Goal: Communication & Community: Participate in discussion

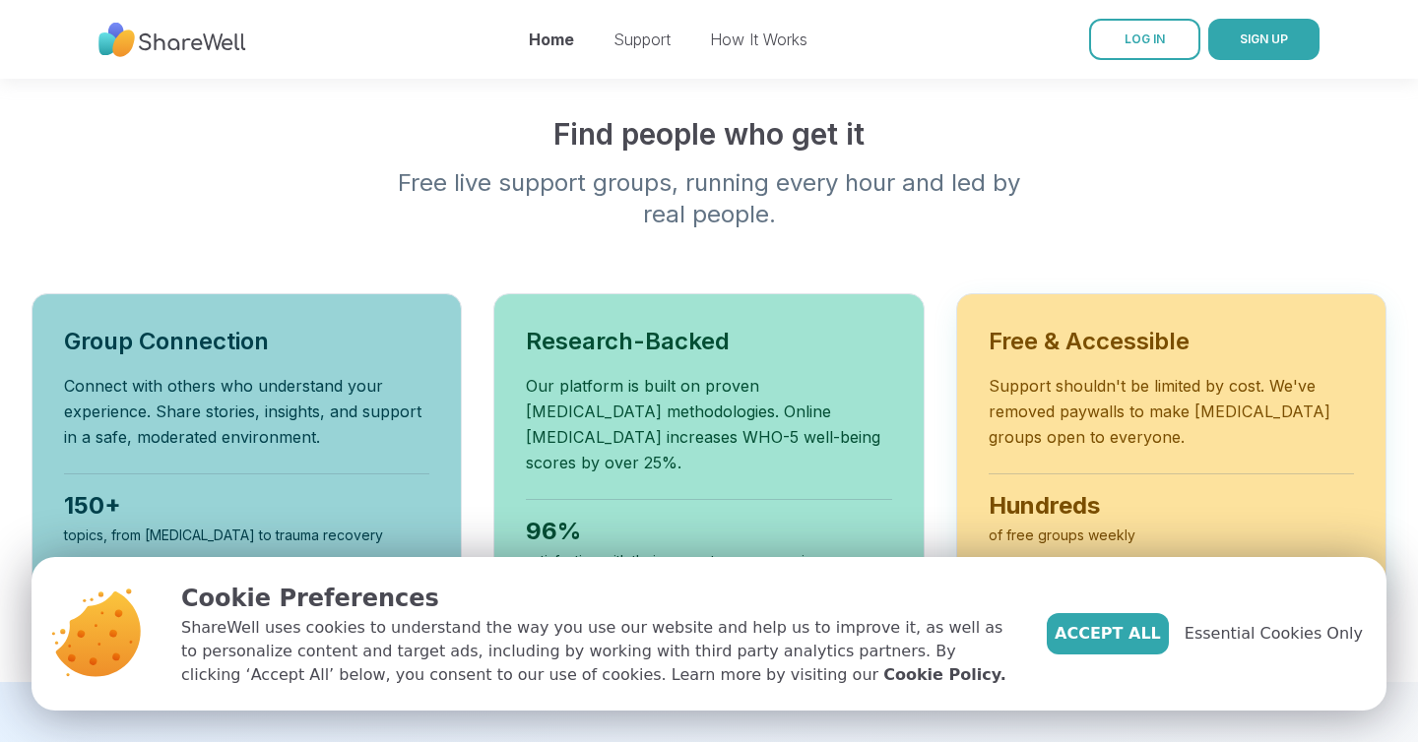
scroll to position [777, 0]
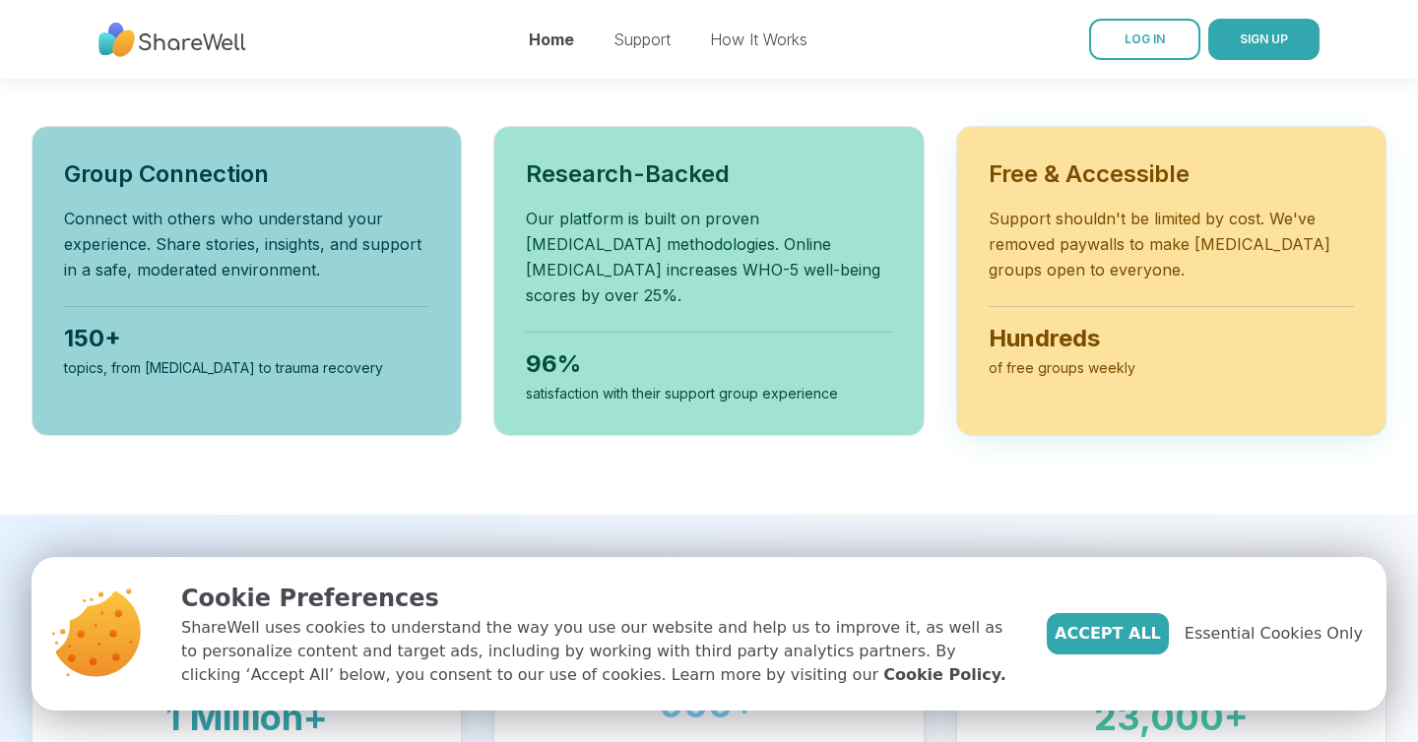
click at [1057, 213] on p "Support shouldn't be limited by cost. We've removed paywalls to make [MEDICAL_D…" at bounding box center [1171, 244] width 365 height 77
click at [1076, 159] on h3 "Free & Accessible" at bounding box center [1171, 175] width 365 height 32
click at [1069, 220] on p "Support shouldn't be limited by cost. We've removed paywalls to make [MEDICAL_D…" at bounding box center [1171, 244] width 365 height 77
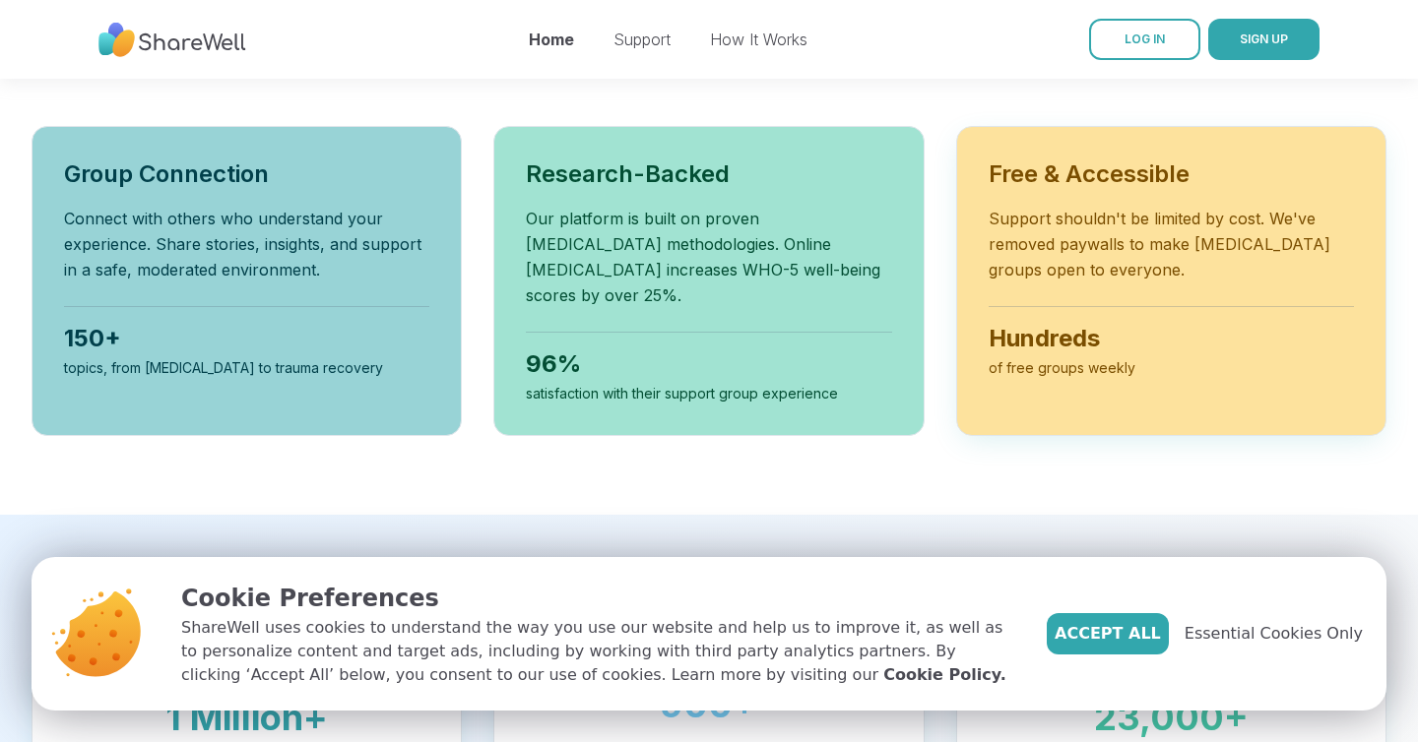
click at [1069, 220] on p "Support shouldn't be limited by cost. We've removed paywalls to make [MEDICAL_D…" at bounding box center [1171, 244] width 365 height 77
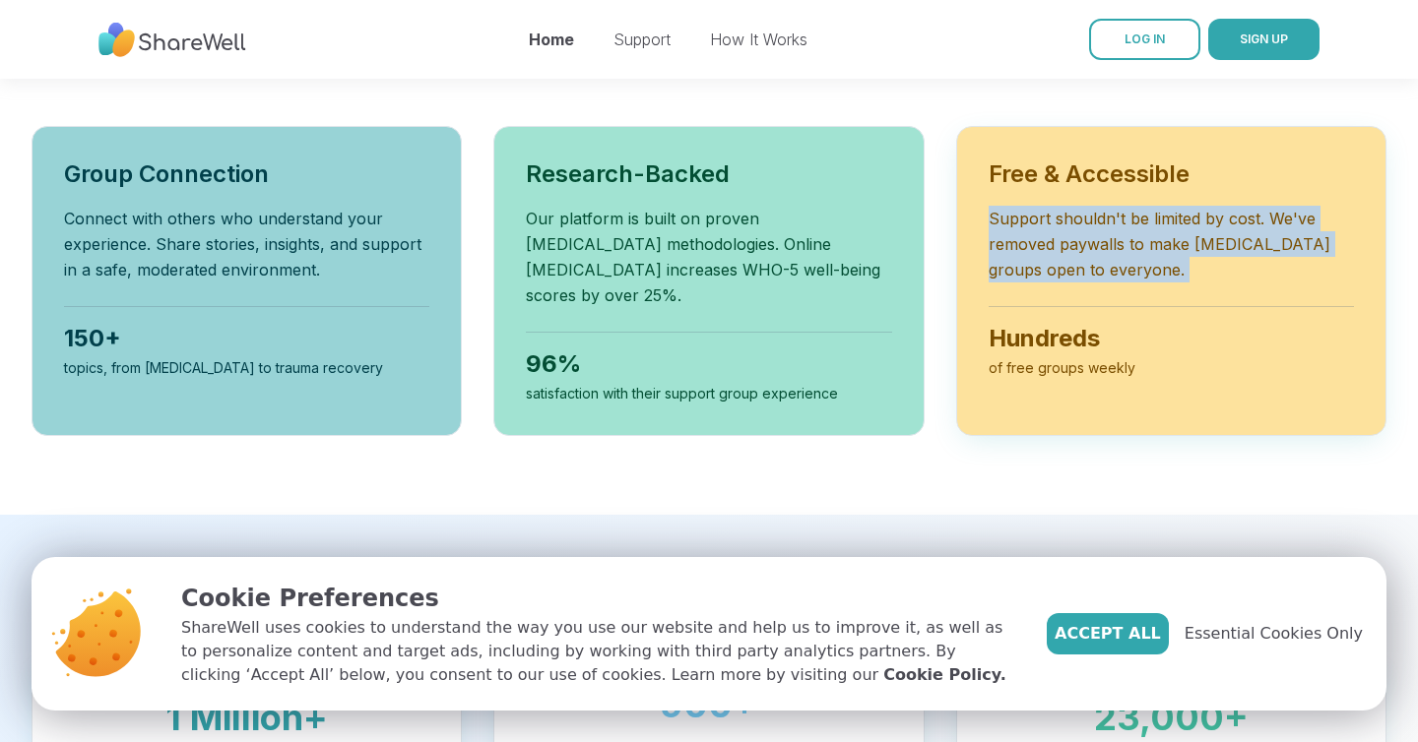
click at [1069, 253] on div "Free & Accessible Support shouldn't be limited by cost. We've removed paywalls …" at bounding box center [1171, 281] width 430 height 310
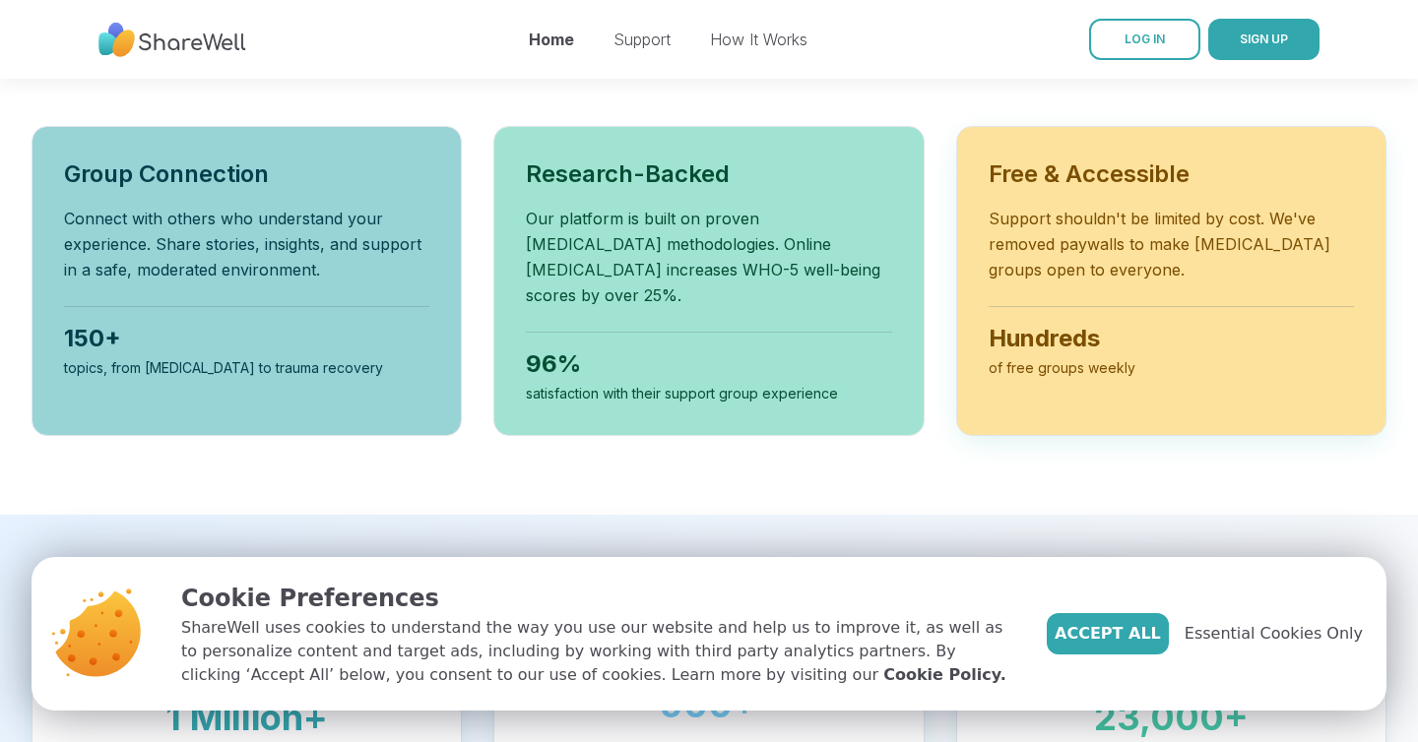
click at [1069, 253] on div "Free & Accessible Support shouldn't be limited by cost. We've removed paywalls …" at bounding box center [1171, 281] width 430 height 310
click at [1055, 358] on div "of free groups weekly" at bounding box center [1171, 368] width 365 height 20
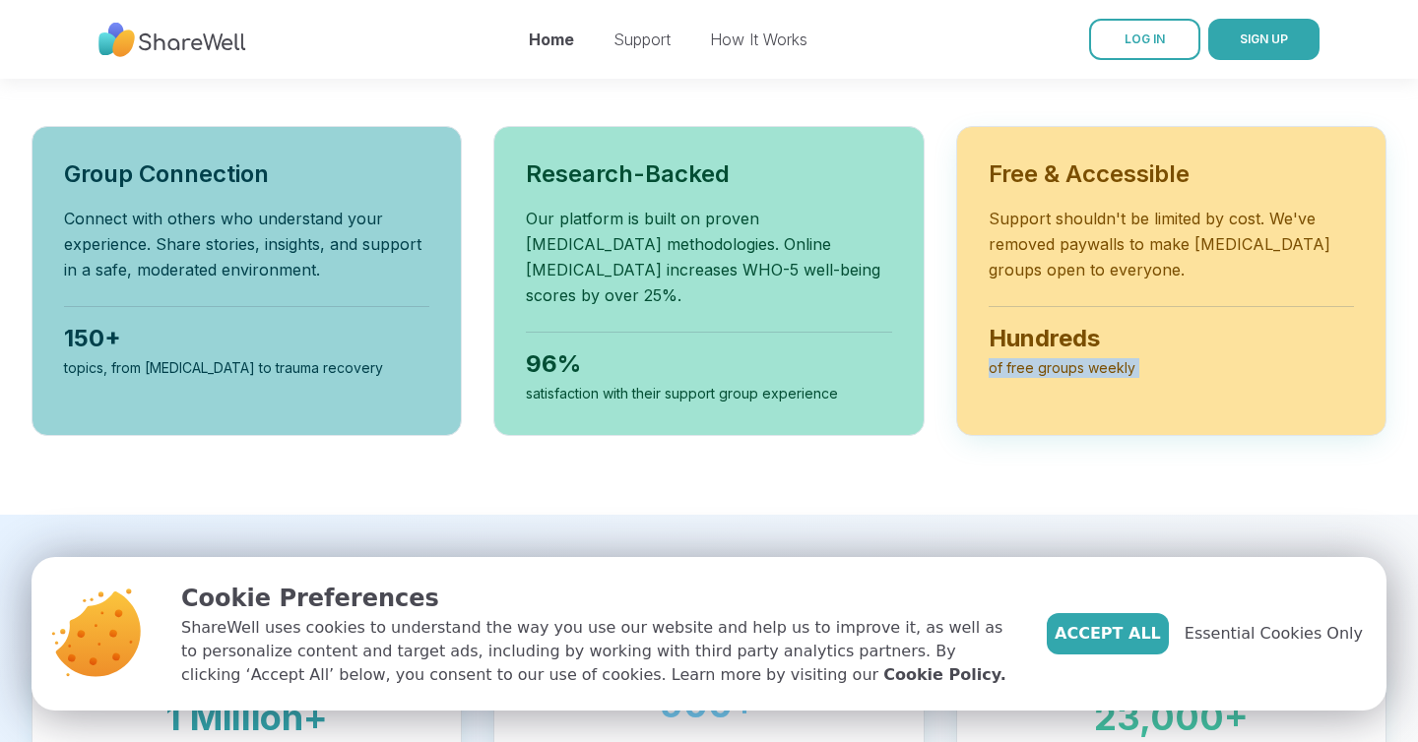
click at [1058, 323] on div "Hundreds" at bounding box center [1171, 339] width 365 height 32
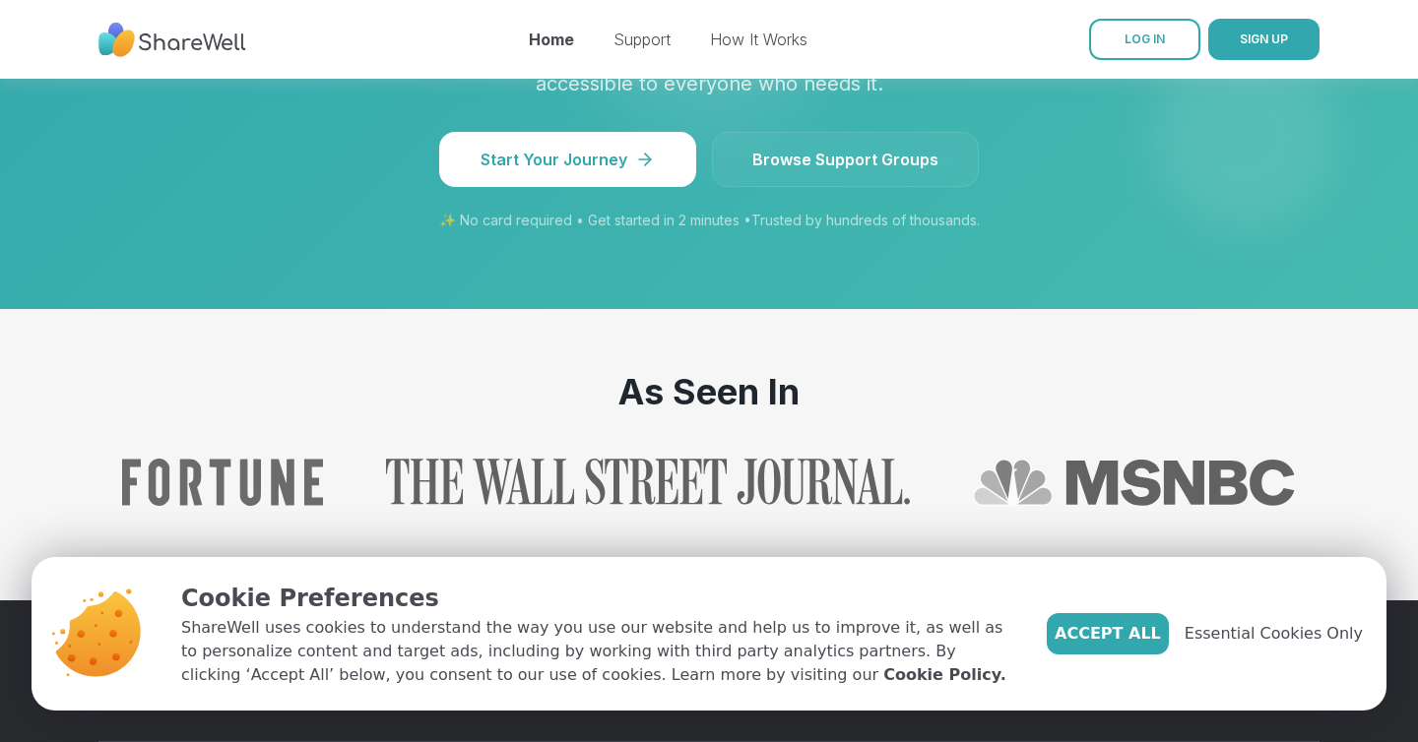
scroll to position [2156, 0]
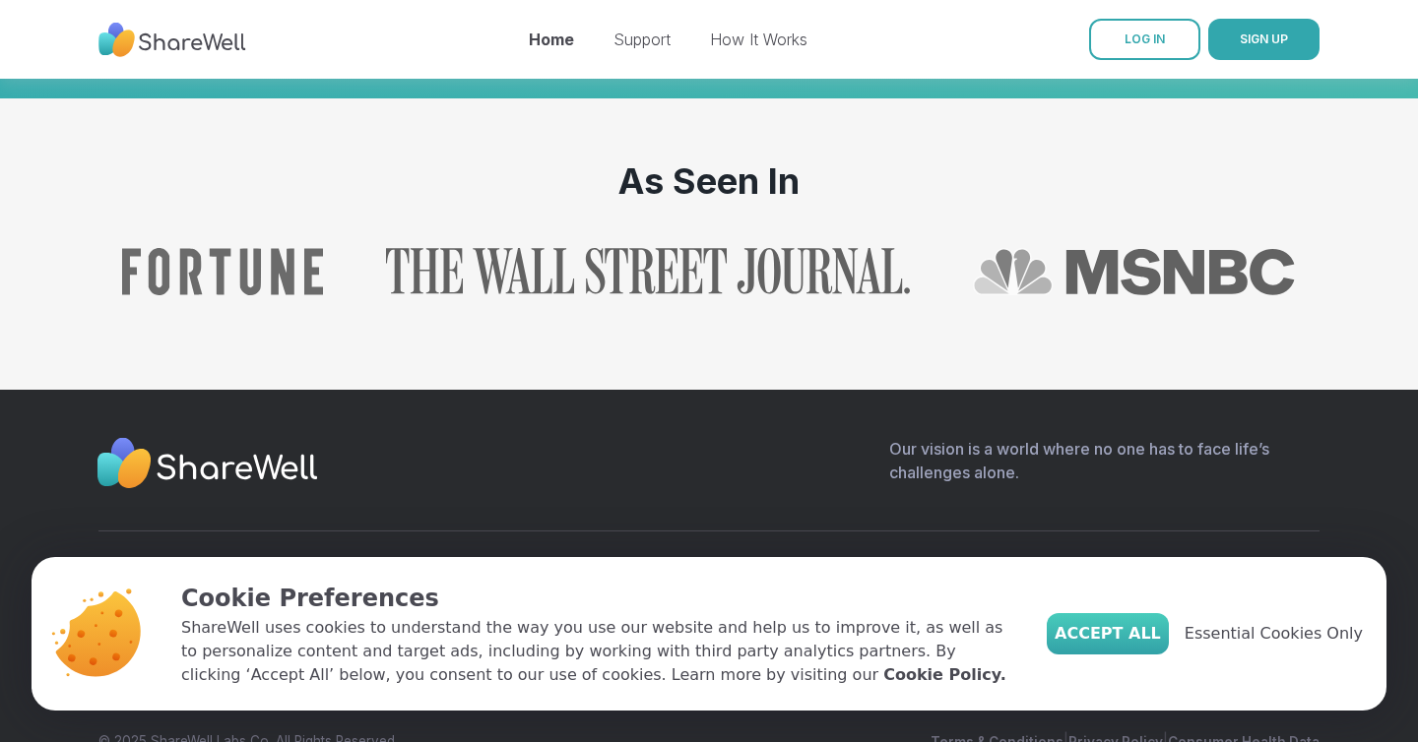
click at [1133, 638] on span "Accept All" at bounding box center [1108, 634] width 106 height 24
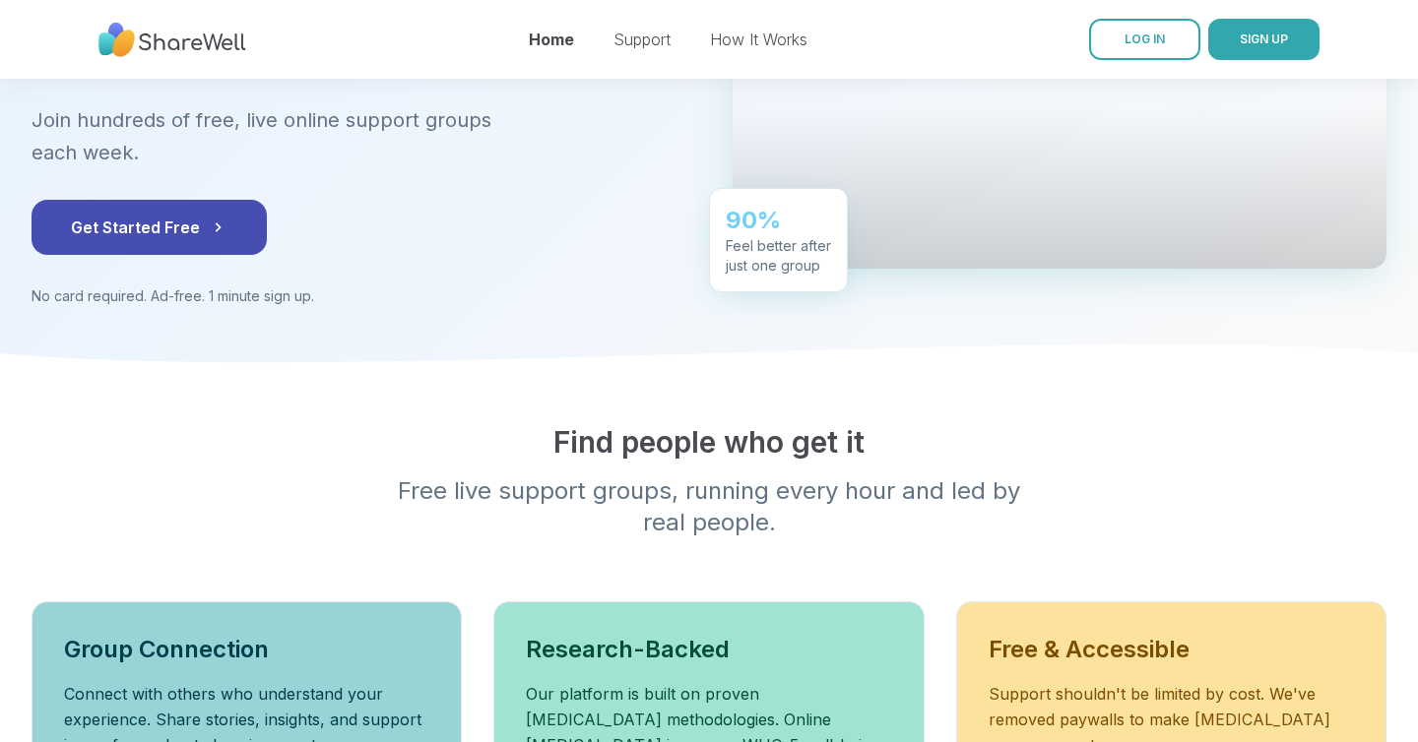
scroll to position [0, 0]
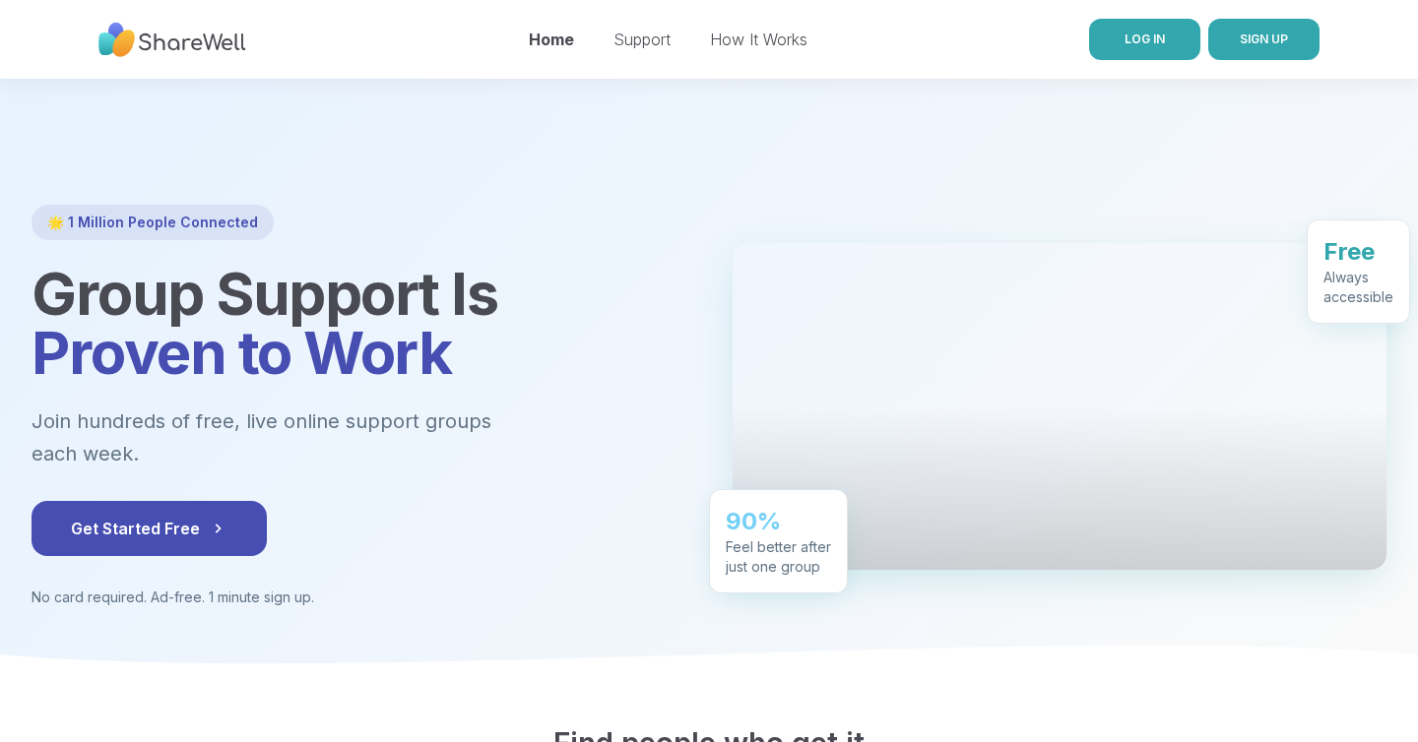
click at [1143, 31] on span "LOG IN" at bounding box center [1144, 40] width 40 height 18
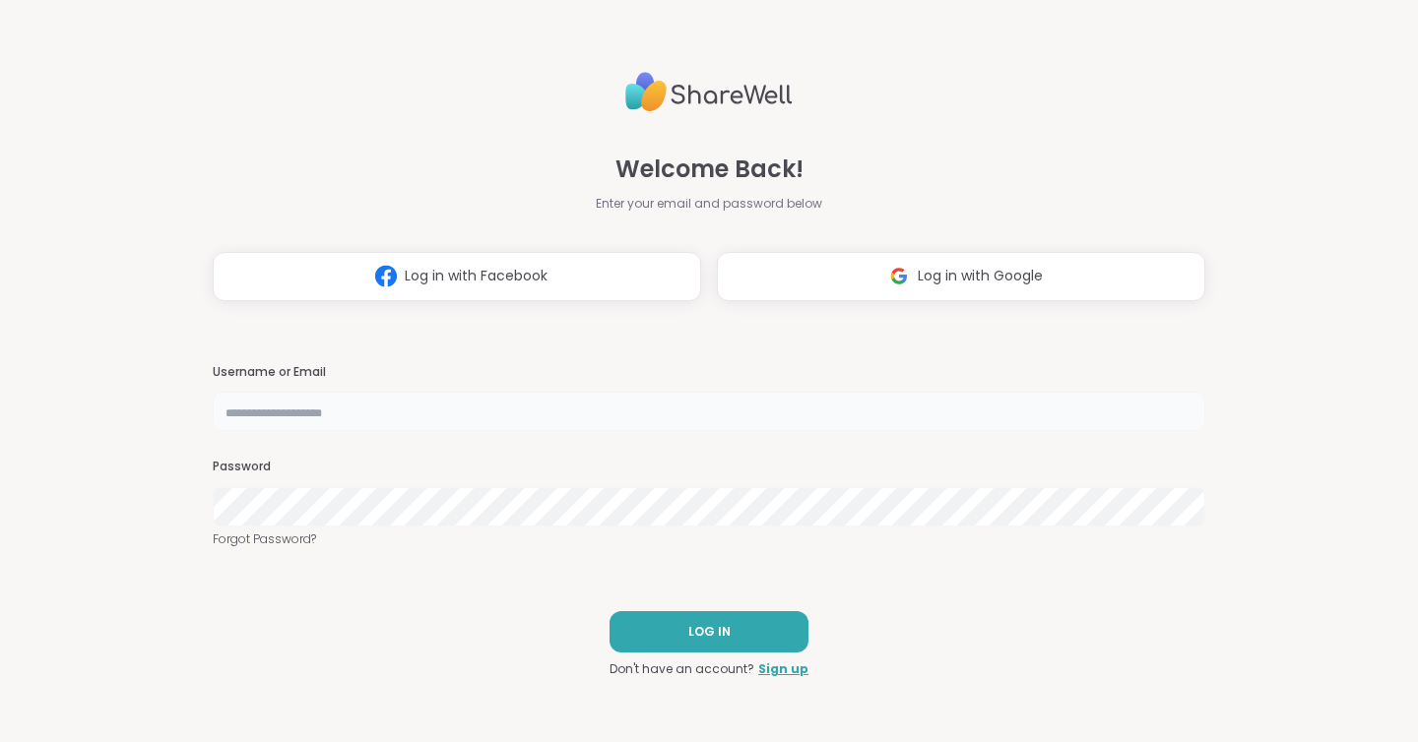
click at [490, 409] on input "text" at bounding box center [709, 411] width 993 height 39
click at [890, 278] on img at bounding box center [898, 276] width 37 height 36
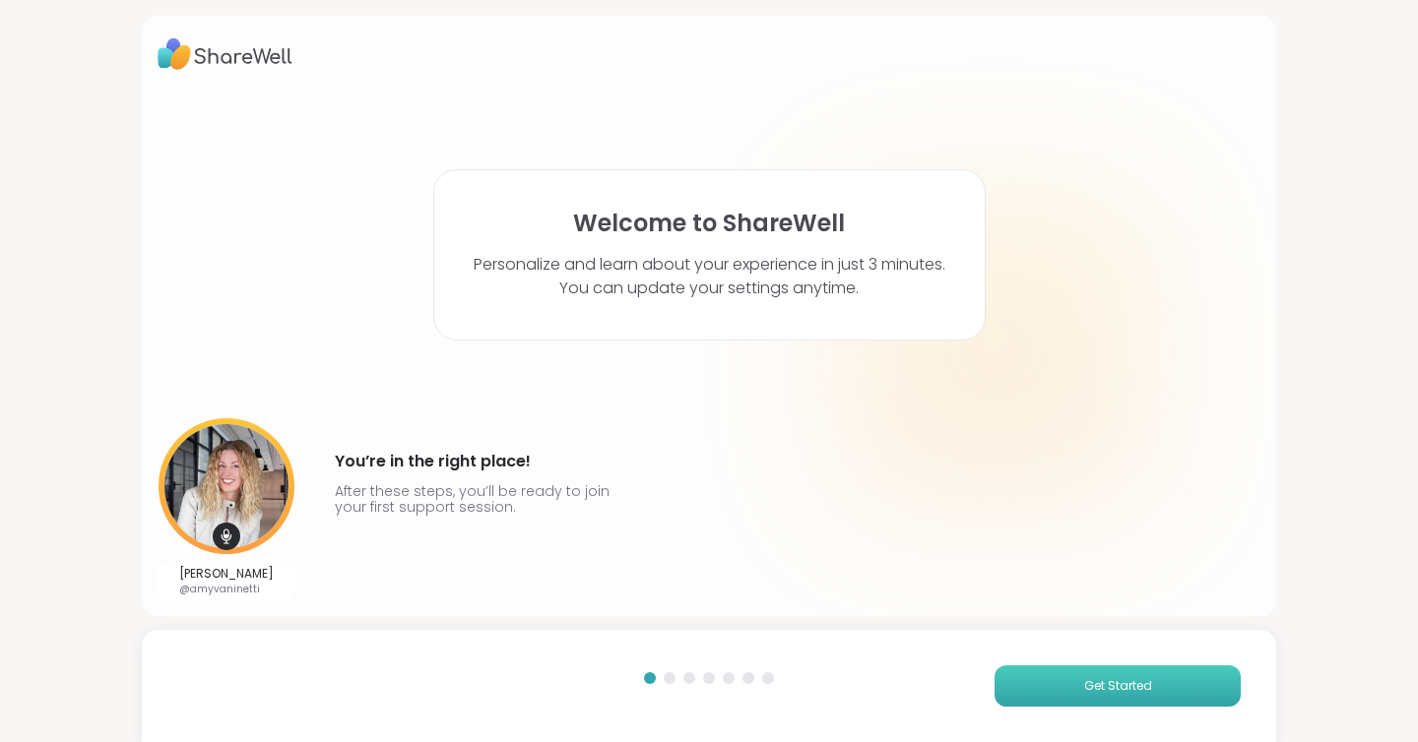
click at [1029, 696] on button "Get Started" at bounding box center [1117, 686] width 246 height 41
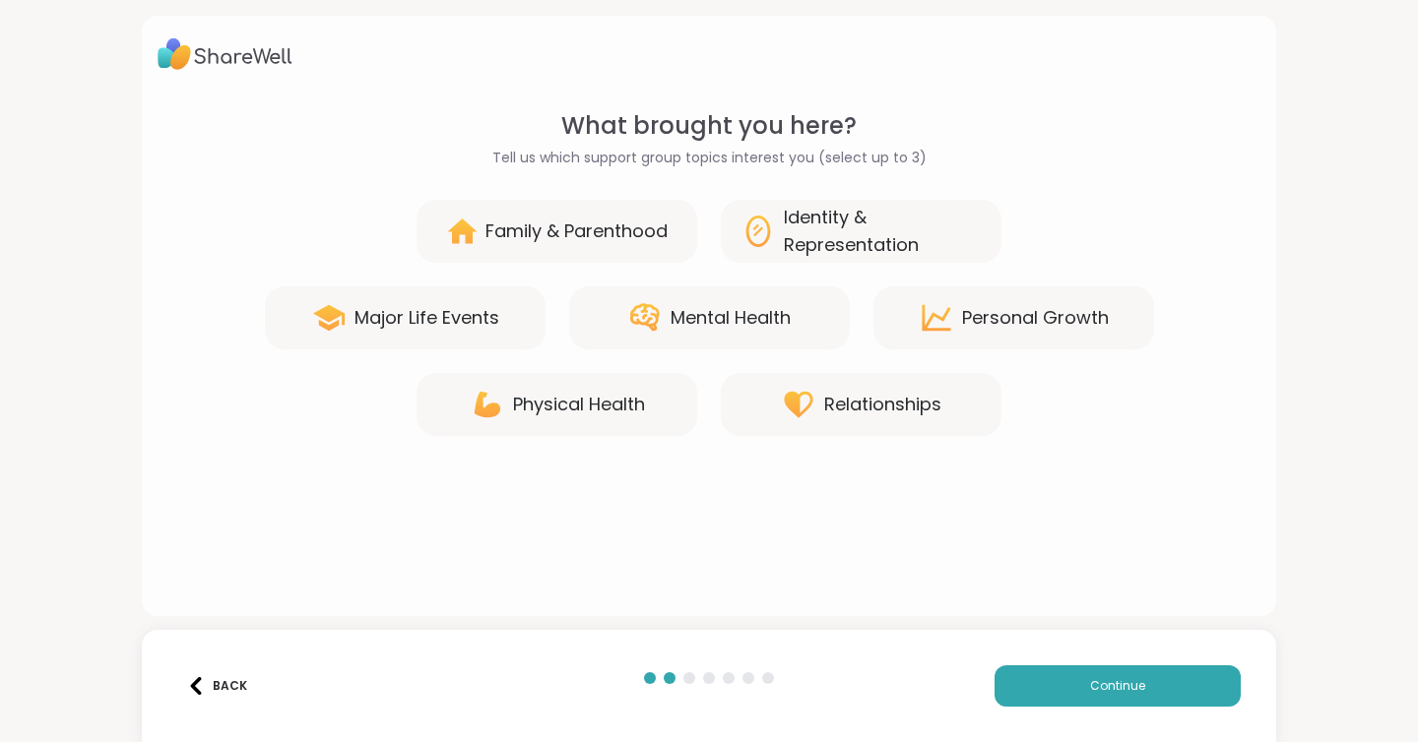
click at [612, 320] on div "Mental Health" at bounding box center [709, 318] width 281 height 63
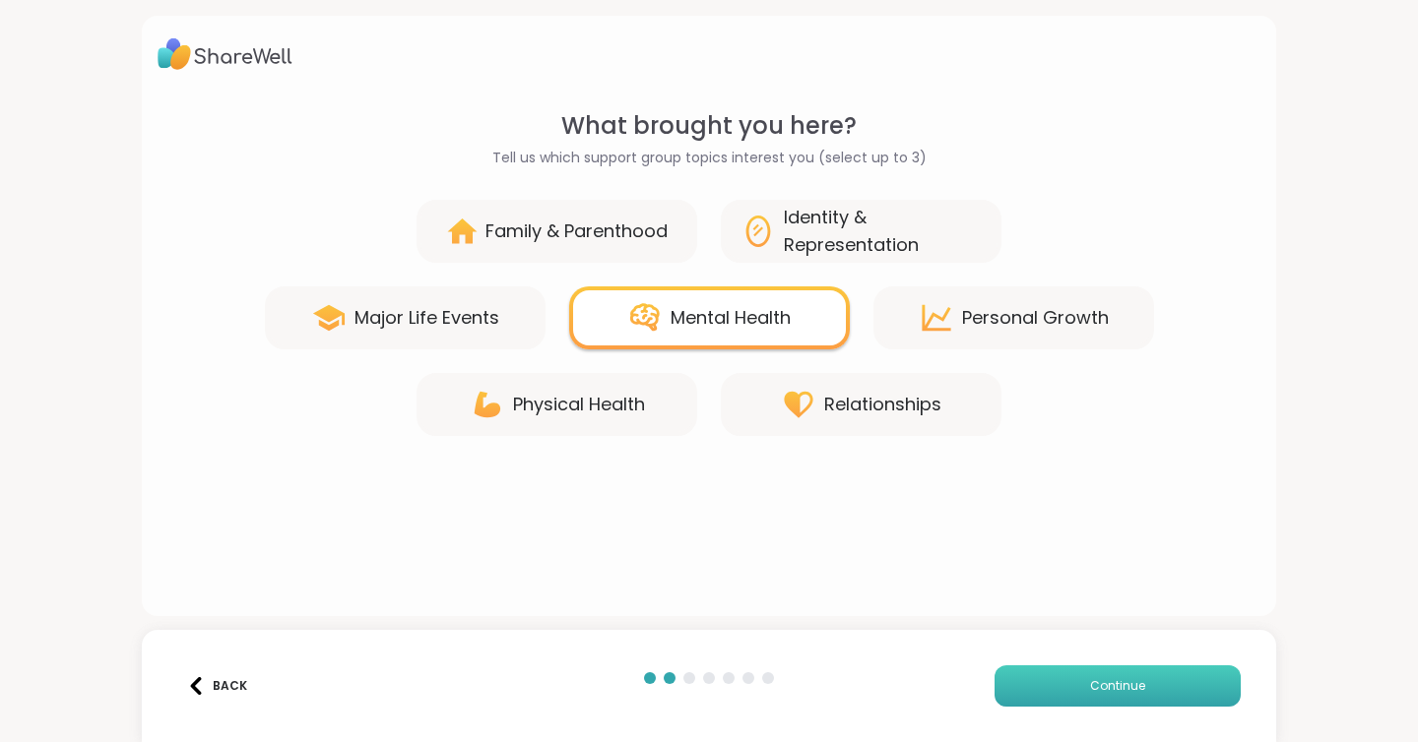
click at [1022, 672] on button "Continue" at bounding box center [1117, 686] width 246 height 41
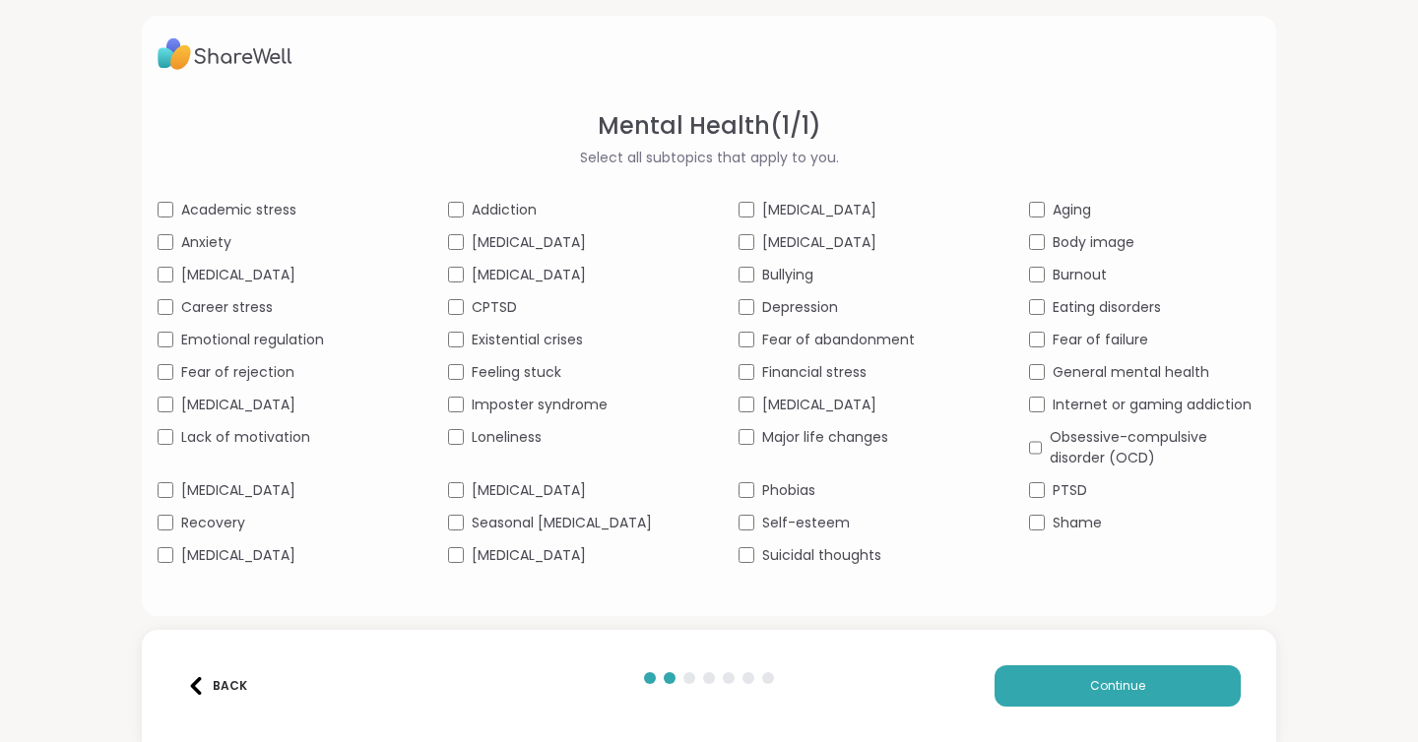
scroll to position [2, 0]
click at [1070, 501] on span "PTSD" at bounding box center [1070, 490] width 34 height 21
click at [1050, 383] on div "General mental health" at bounding box center [1144, 372] width 231 height 21
click at [803, 351] on span "Fear of abandonment" at bounding box center [838, 340] width 153 height 21
click at [295, 286] on span "[MEDICAL_DATA]" at bounding box center [238, 275] width 114 height 21
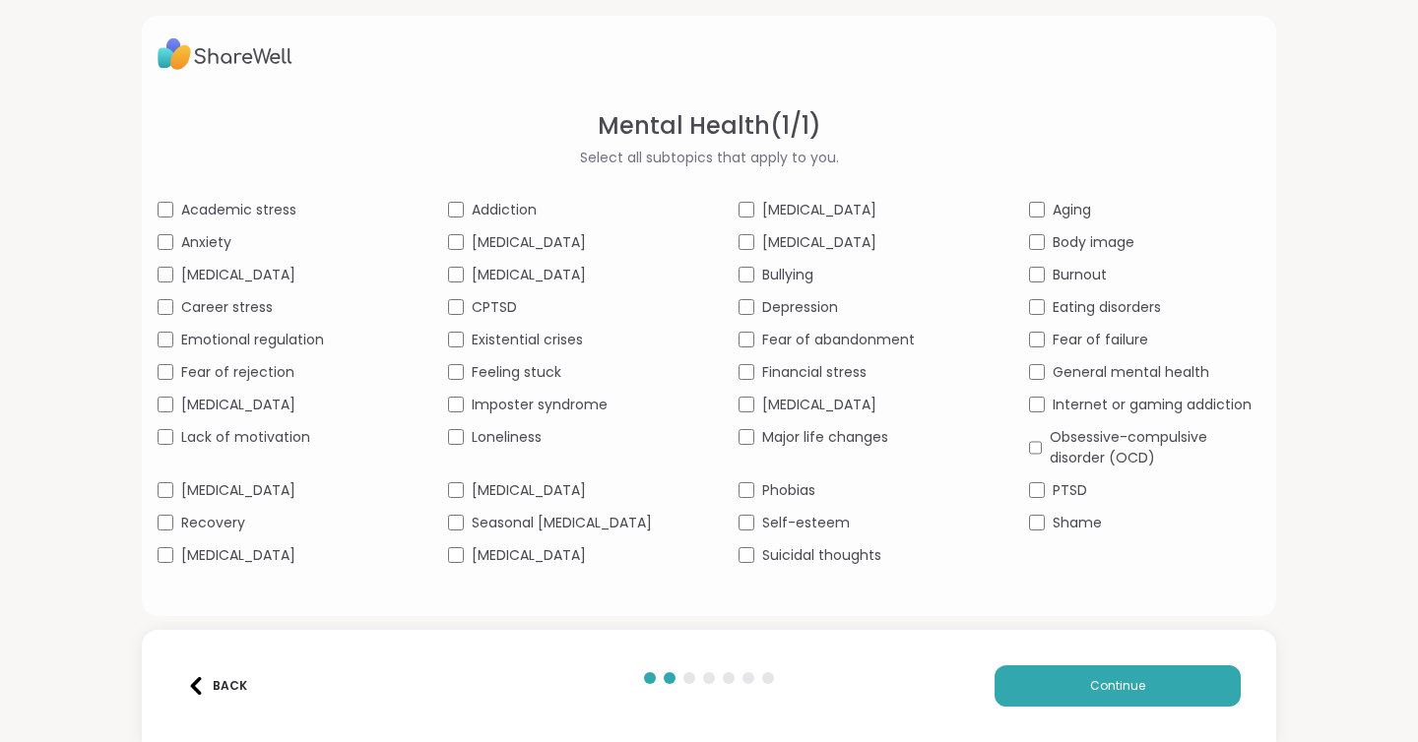
click at [295, 286] on span "[MEDICAL_DATA]" at bounding box center [238, 275] width 114 height 21
click at [292, 315] on div "Academic stress Addiction [MEDICAL_DATA] Aging Anxiety [MEDICAL_DATA] [MEDICAL_…" at bounding box center [709, 383] width 1103 height 366
click at [256, 318] on span "Career stress" at bounding box center [227, 307] width 92 height 21
click at [256, 346] on div "Academic stress Addiction [MEDICAL_DATA] Aging Anxiety [MEDICAL_DATA] [MEDICAL_…" at bounding box center [709, 383] width 1103 height 366
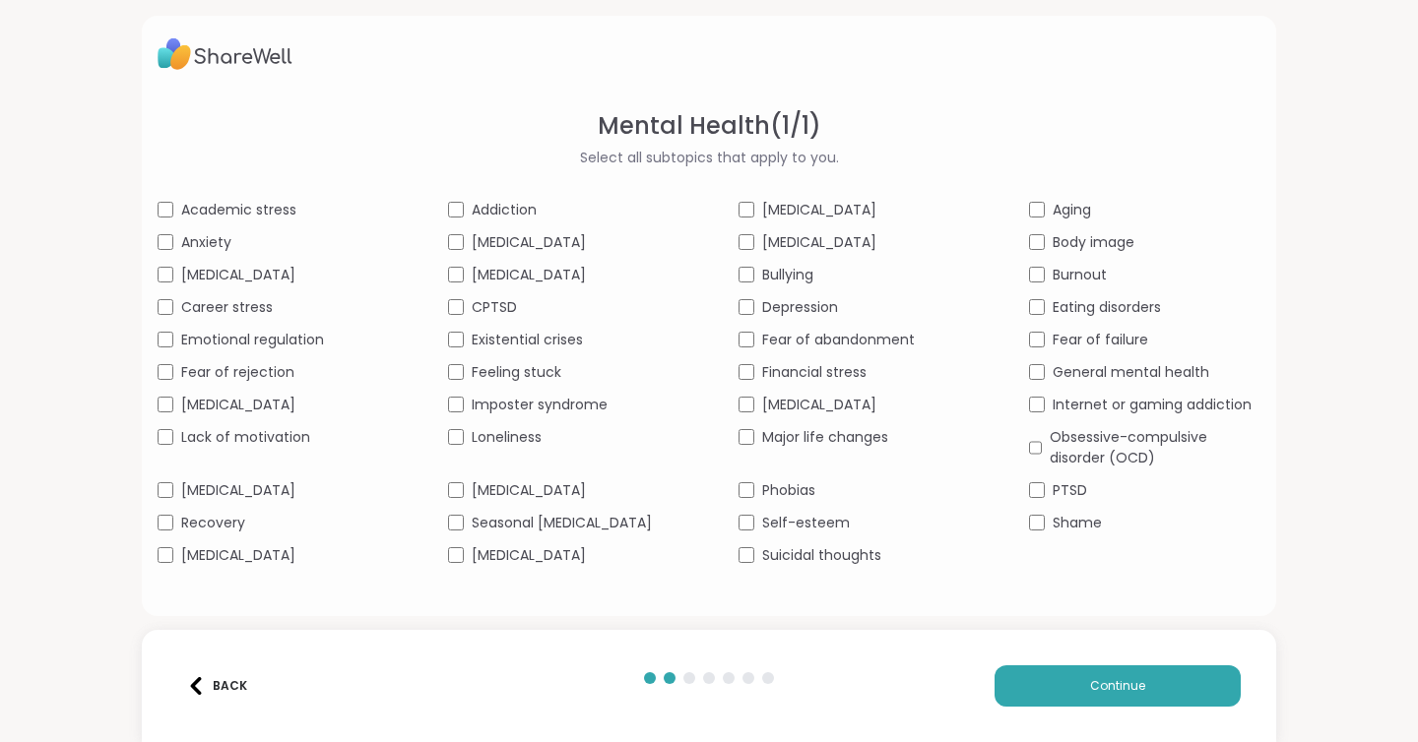
click at [260, 351] on span "Emotional regulation" at bounding box center [252, 340] width 143 height 21
click at [281, 271] on span "[MEDICAL_DATA]" at bounding box center [238, 275] width 114 height 21
click at [217, 240] on span "Anxiety" at bounding box center [206, 242] width 50 height 21
click at [232, 566] on span "[MEDICAL_DATA]" at bounding box center [238, 555] width 114 height 21
click at [519, 501] on span "[MEDICAL_DATA]" at bounding box center [529, 490] width 114 height 21
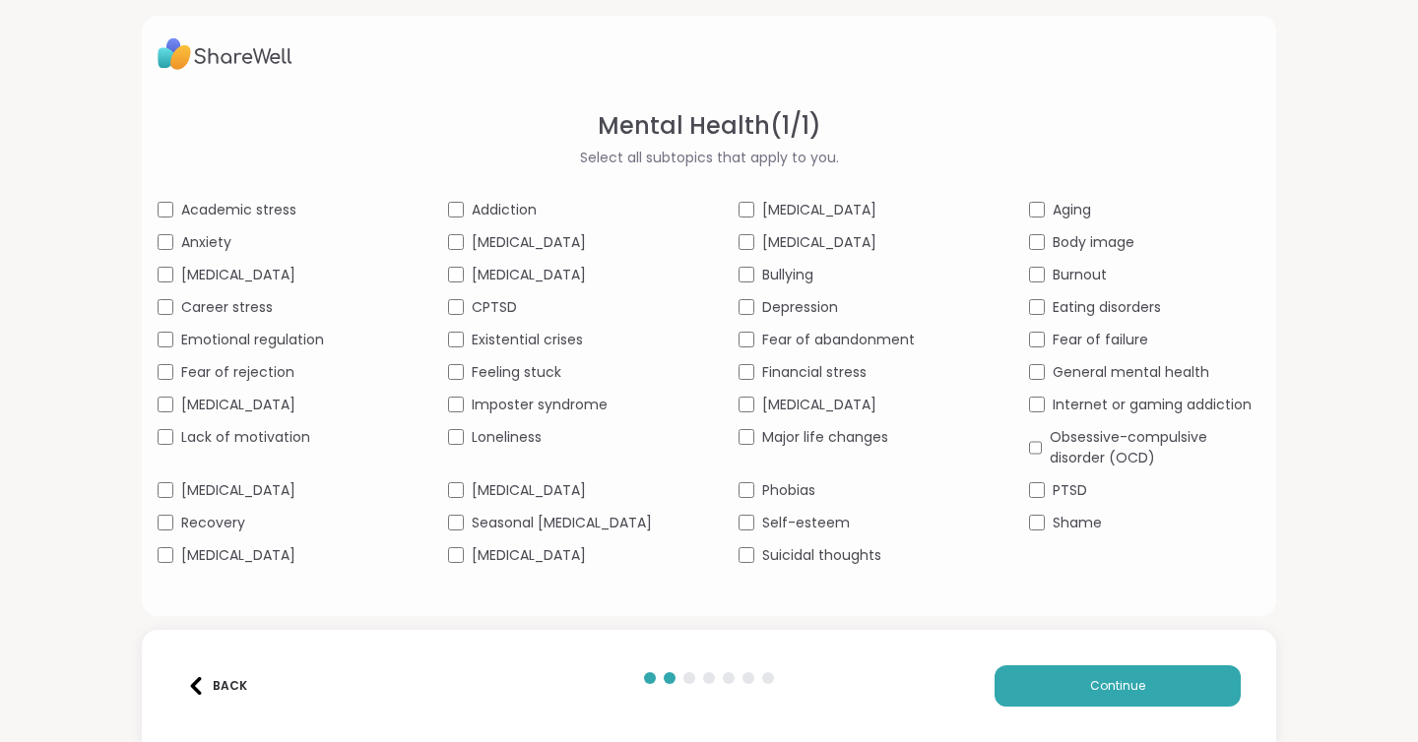
click at [245, 500] on span "[MEDICAL_DATA]" at bounding box center [238, 490] width 114 height 21
click at [524, 534] on span "Seasonal [MEDICAL_DATA]" at bounding box center [562, 523] width 180 height 21
click at [514, 566] on span "[MEDICAL_DATA]" at bounding box center [529, 555] width 114 height 21
click at [801, 383] on span "Financial stress" at bounding box center [814, 372] width 104 height 21
click at [820, 448] on span "Major life changes" at bounding box center [825, 437] width 126 height 21
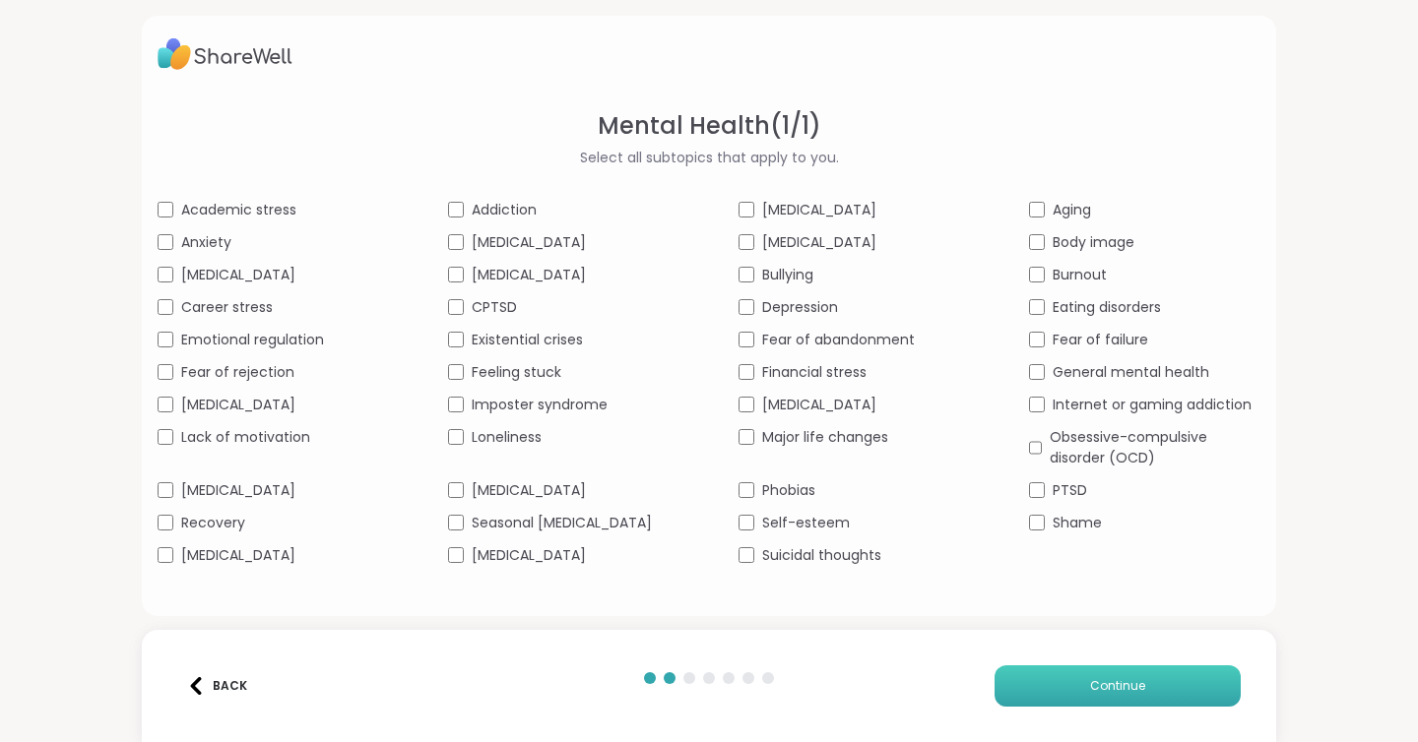
click at [1056, 692] on button "Continue" at bounding box center [1117, 686] width 246 height 41
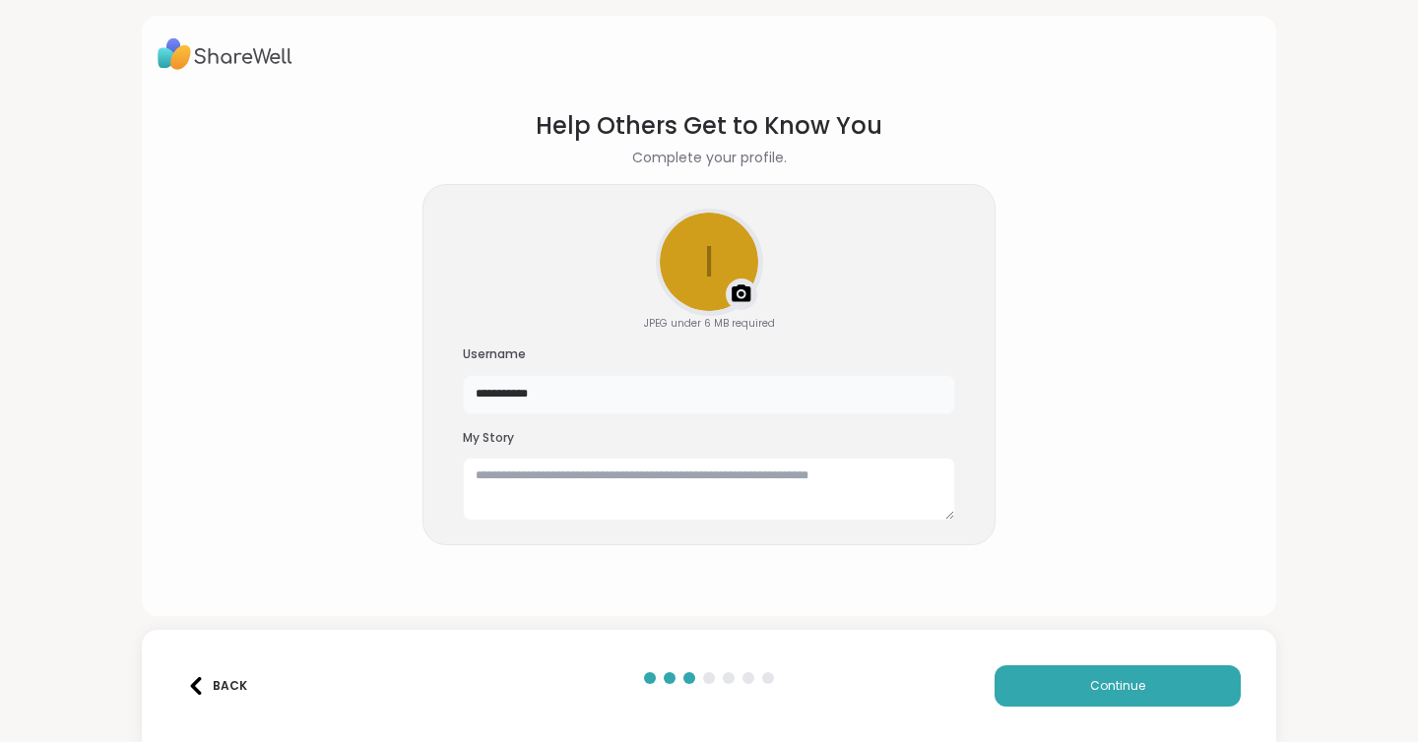
click at [746, 404] on input "**********" at bounding box center [709, 394] width 492 height 39
type input "****"
click at [514, 437] on h3 "My Story" at bounding box center [709, 438] width 492 height 17
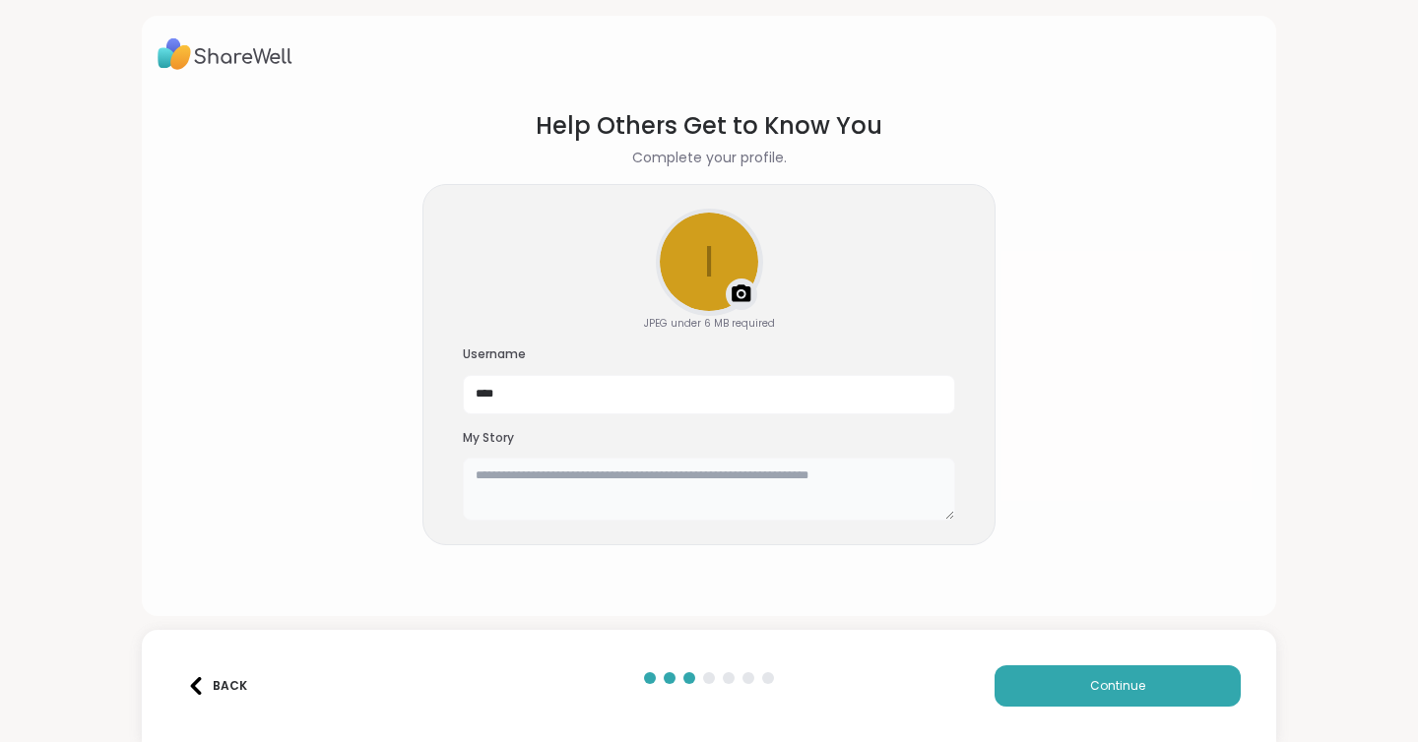
click at [535, 479] on textarea at bounding box center [709, 489] width 492 height 63
click at [567, 317] on div "i Upload a profile photo JPEG under 6 MB required Username **** My Story" at bounding box center [708, 365] width 573 height 362
click at [532, 405] on input "****" at bounding box center [709, 394] width 492 height 39
click at [432, 553] on section "Help Others Get to Know You Complete your profile. i Upload a profile photo JPE…" at bounding box center [709, 347] width 1103 height 508
click at [1041, 692] on button "Continue" at bounding box center [1117, 686] width 246 height 41
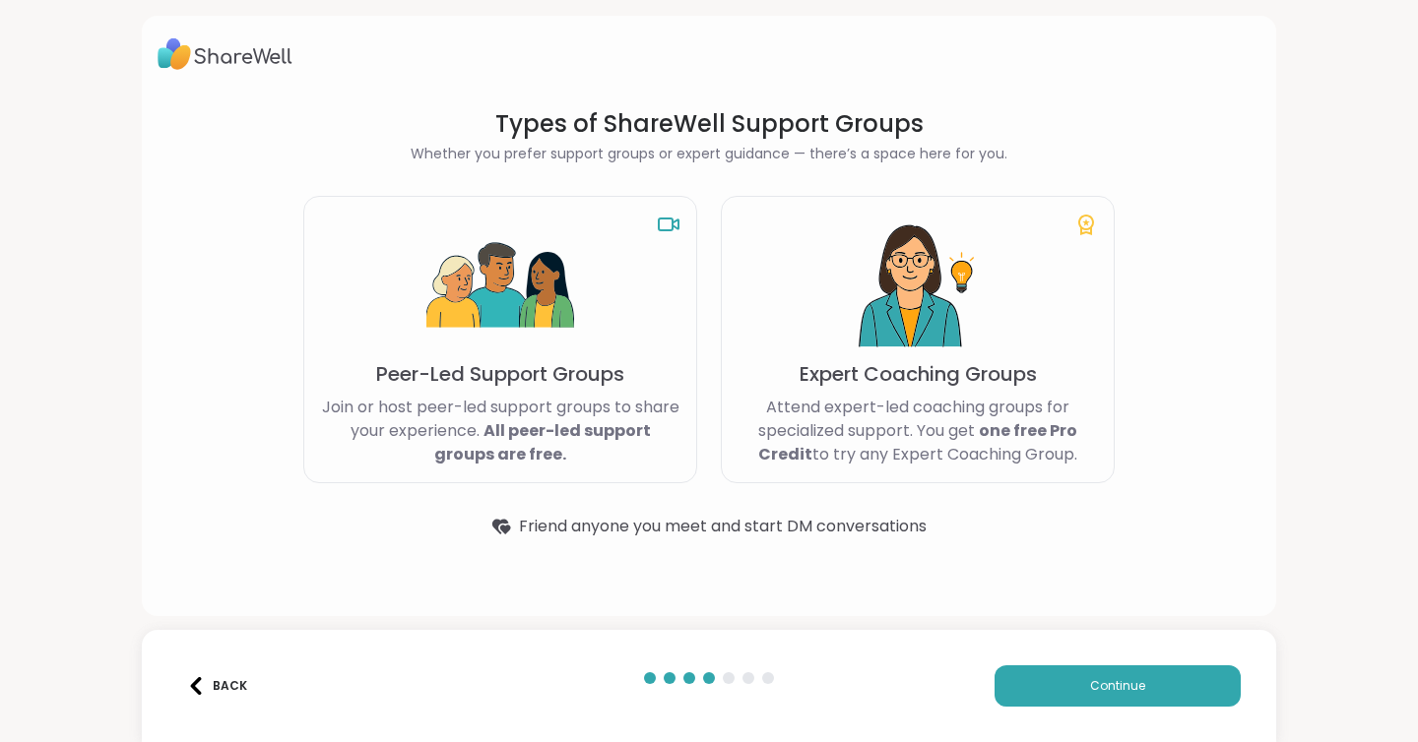
click at [621, 434] on b "All peer-led support groups are free." at bounding box center [542, 442] width 217 height 46
click at [817, 417] on p "Attend expert-led coaching groups for specialized support. You get one free Pro…" at bounding box center [917, 431] width 360 height 71
click at [1087, 681] on button "Continue" at bounding box center [1117, 686] width 246 height 41
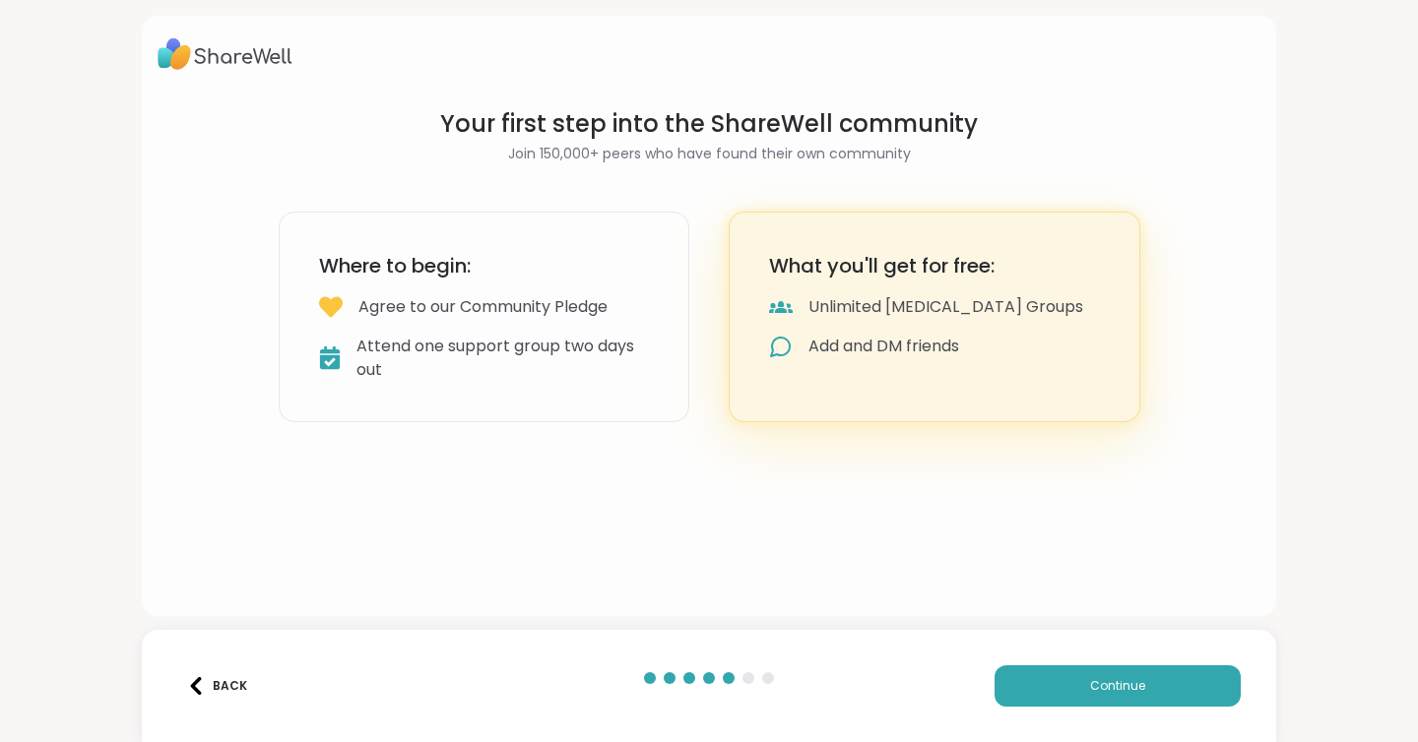
click at [911, 329] on div "What you'll get for free: Unlimited [MEDICAL_DATA] Groups Add and DM friends" at bounding box center [935, 317] width 412 height 211
click at [772, 156] on h2 "Join 150,000+ peers who have found their own community" at bounding box center [710, 154] width 862 height 21
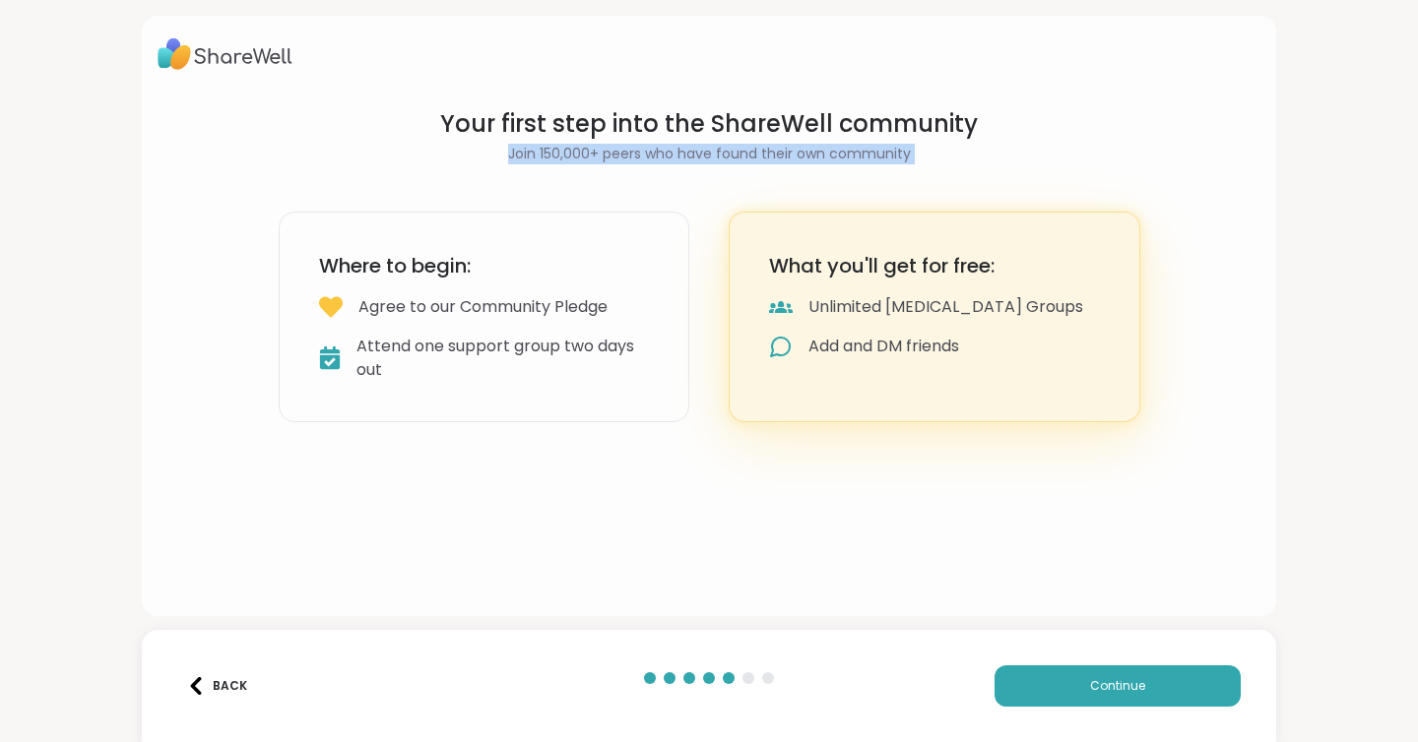
click at [776, 132] on h1 "Your first step into the ShareWell community" at bounding box center [710, 124] width 862 height 32
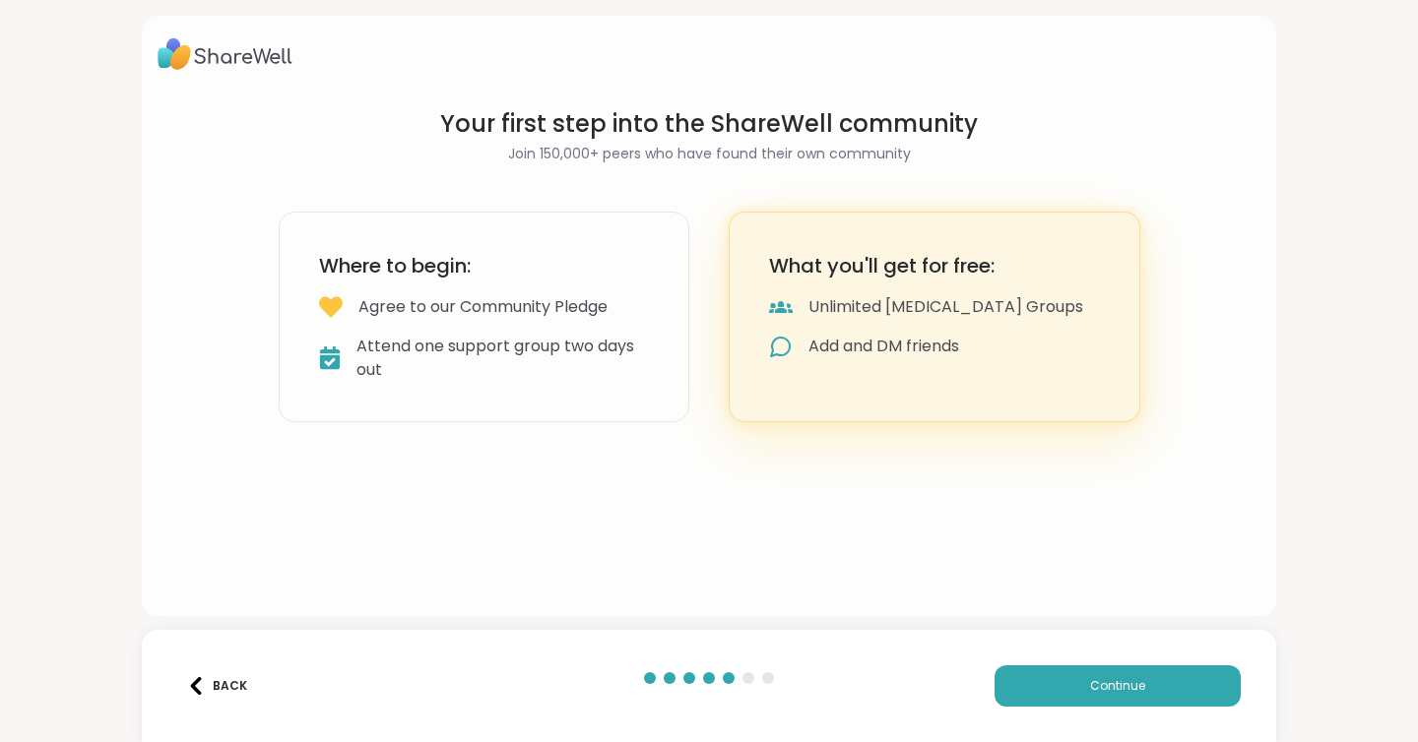
click at [776, 132] on h1 "Your first step into the ShareWell community" at bounding box center [710, 124] width 862 height 32
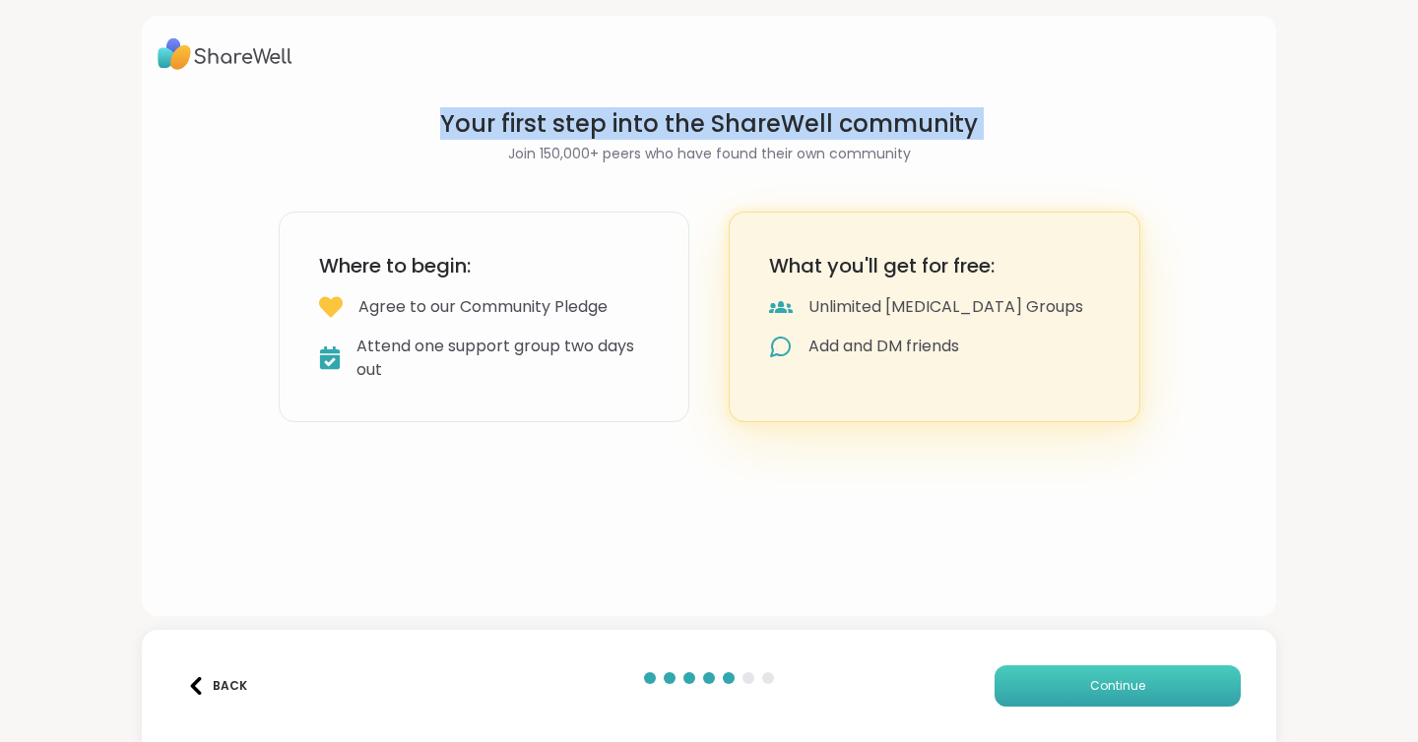
click at [1017, 694] on button "Continue" at bounding box center [1117, 686] width 246 height 41
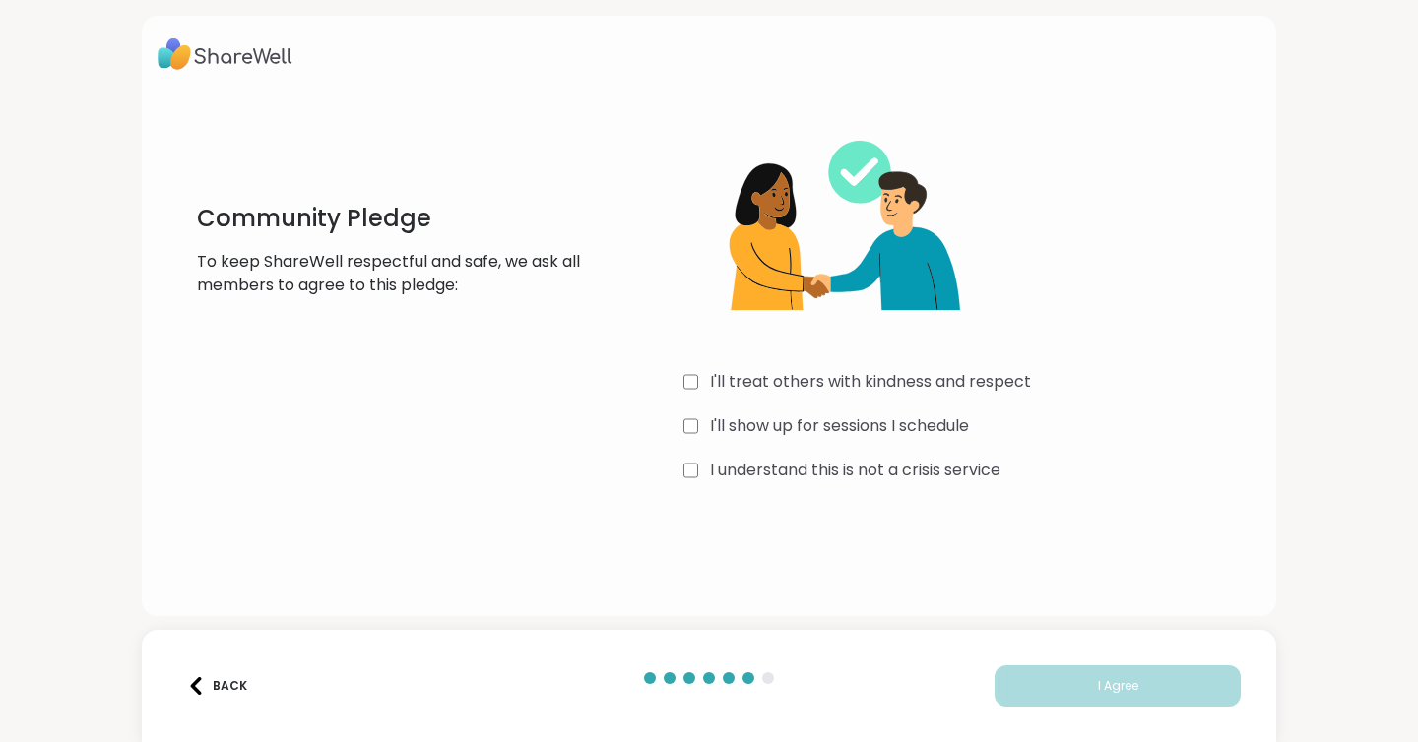
click at [745, 379] on label "I'll treat others with kindness and respect" at bounding box center [870, 382] width 321 height 24
click at [749, 430] on label "I'll show up for sessions I schedule" at bounding box center [839, 427] width 259 height 24
click at [753, 483] on div "I'll treat others with kindness and respect I'll show up for sessions I schedul…" at bounding box center [971, 297] width 577 height 379
click at [757, 472] on label "I understand this is not a crisis service" at bounding box center [855, 471] width 290 height 24
click at [1093, 683] on button "I Agree" at bounding box center [1117, 686] width 246 height 41
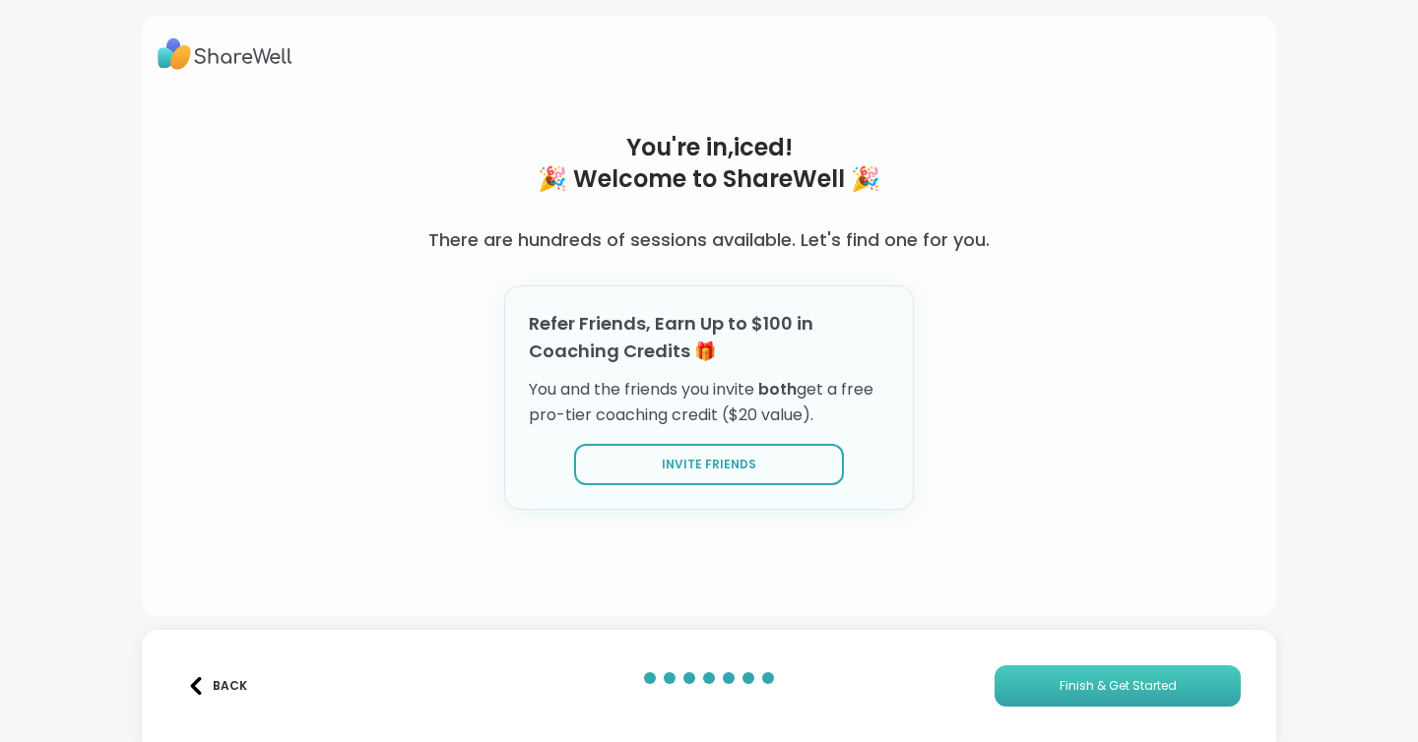
click at [1033, 675] on button "Finish & Get Started" at bounding box center [1117, 686] width 246 height 41
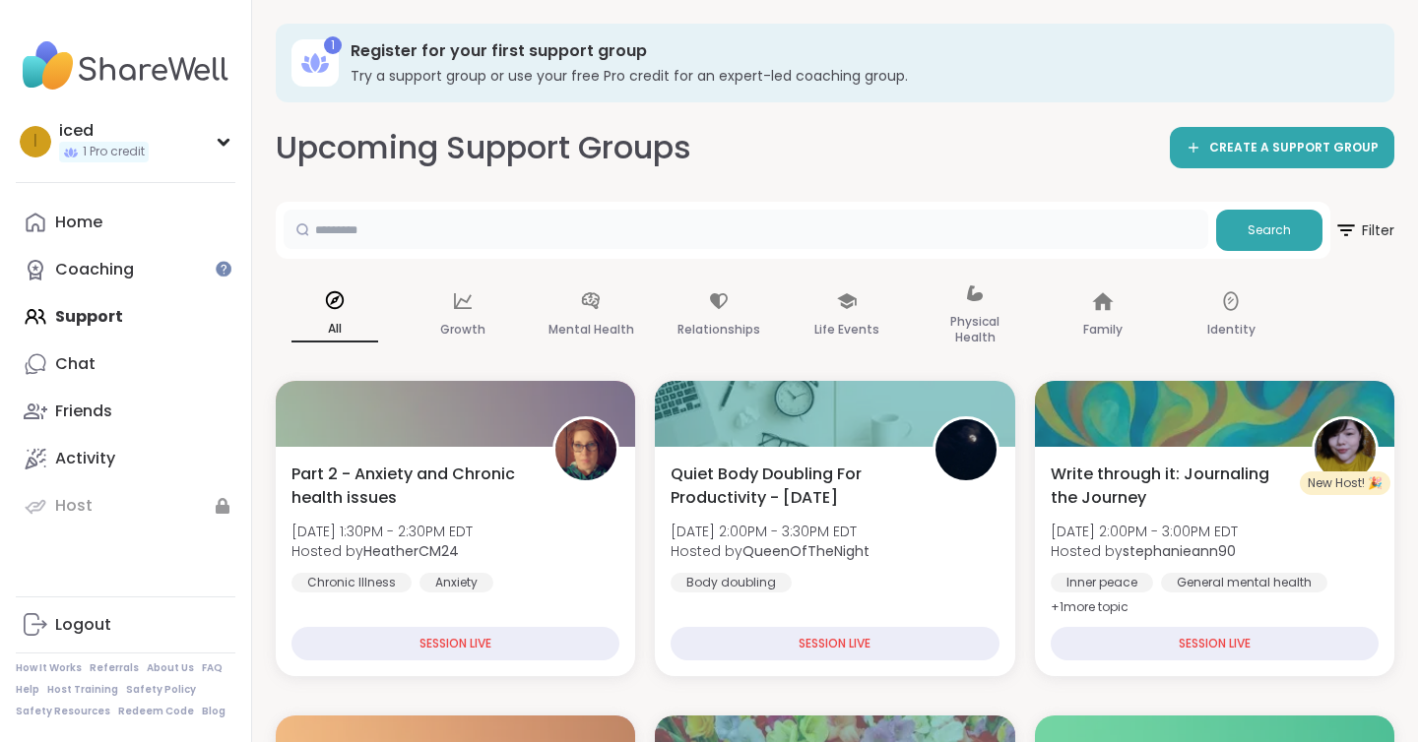
click at [618, 241] on input "text" at bounding box center [746, 229] width 925 height 39
click at [593, 89] on div "1 Register for your first support group Try a support group or use your free Pr…" at bounding box center [835, 63] width 1119 height 79
click at [627, 239] on input "text" at bounding box center [746, 229] width 925 height 39
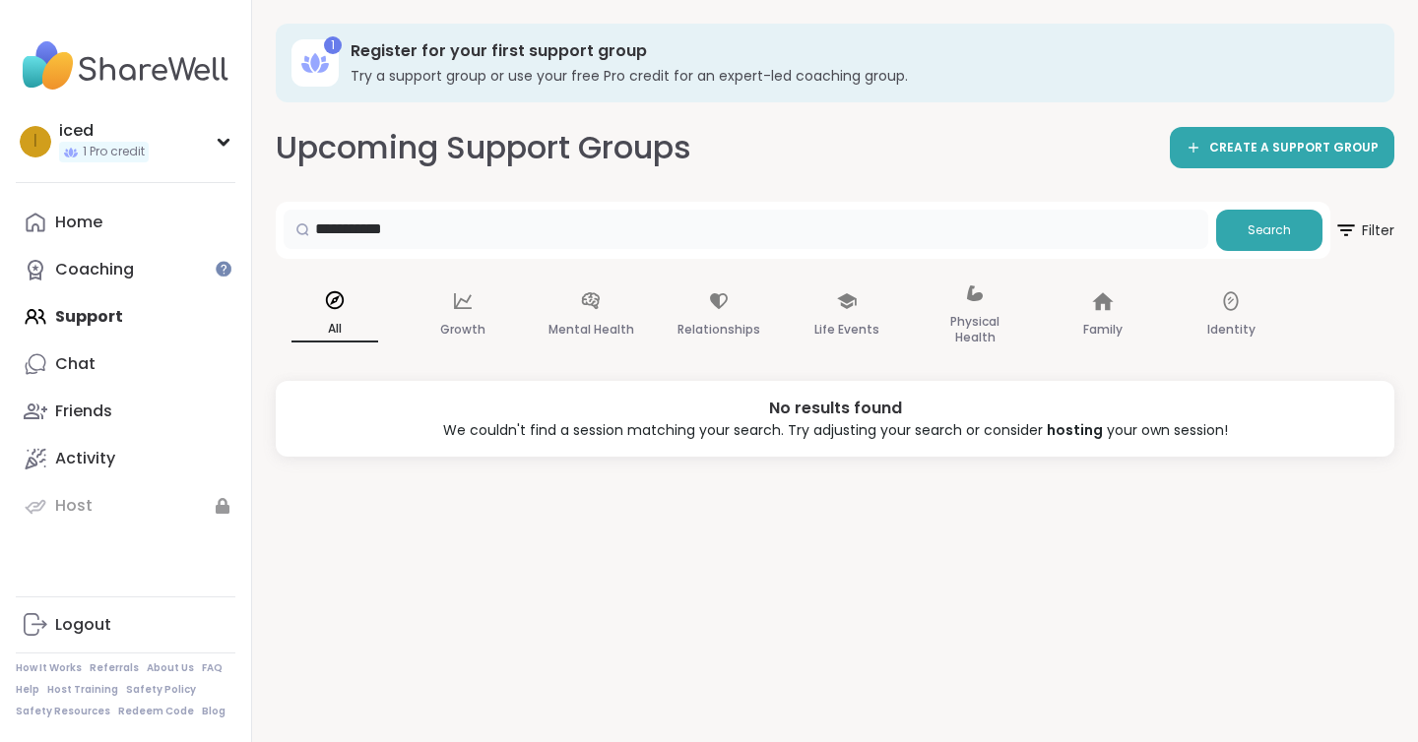
type input "**********"
click at [878, 241] on input "**********" at bounding box center [746, 229] width 925 height 39
type input "**********"
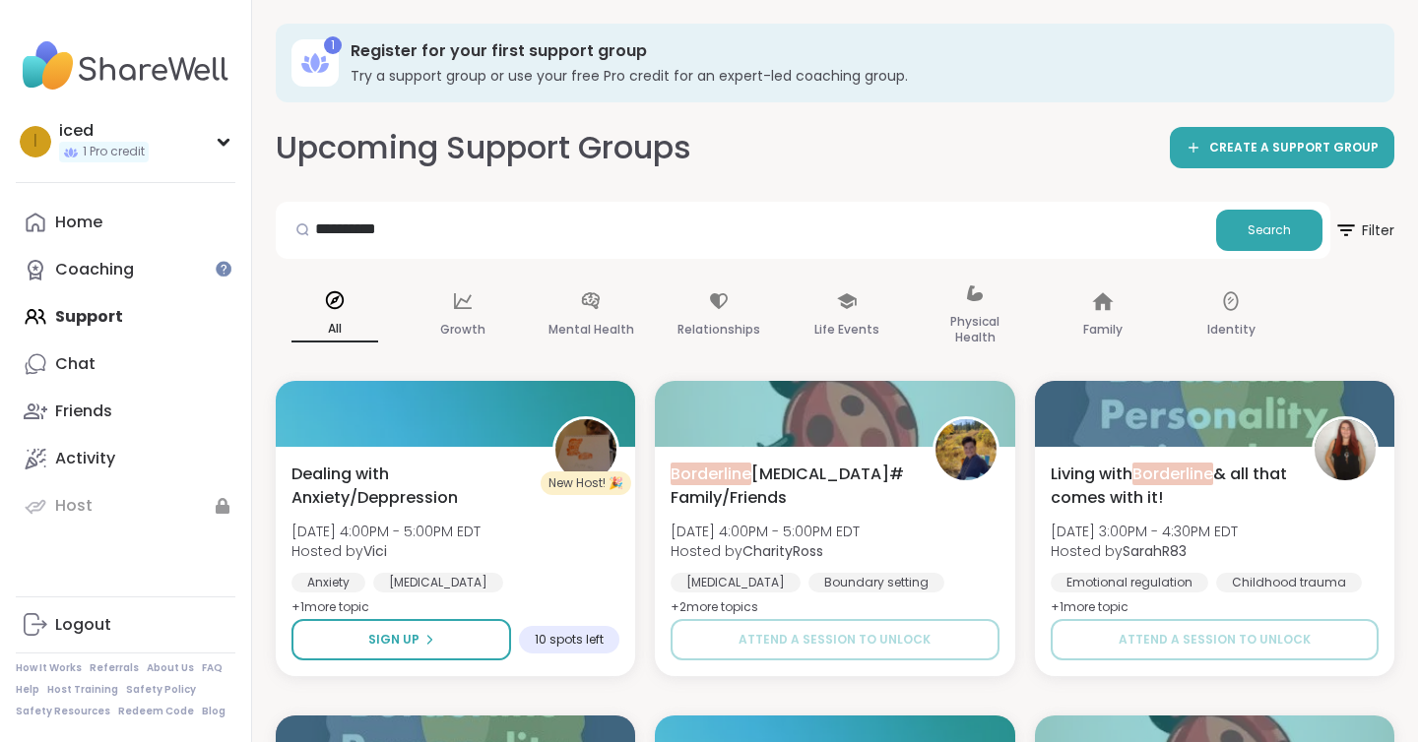
click at [732, 459] on div "[MEDICAL_DATA]#Family/Friends [DATE] 4:00PM - 5:00PM EDT Hosted by CharityRoss …" at bounding box center [835, 562] width 367 height 234
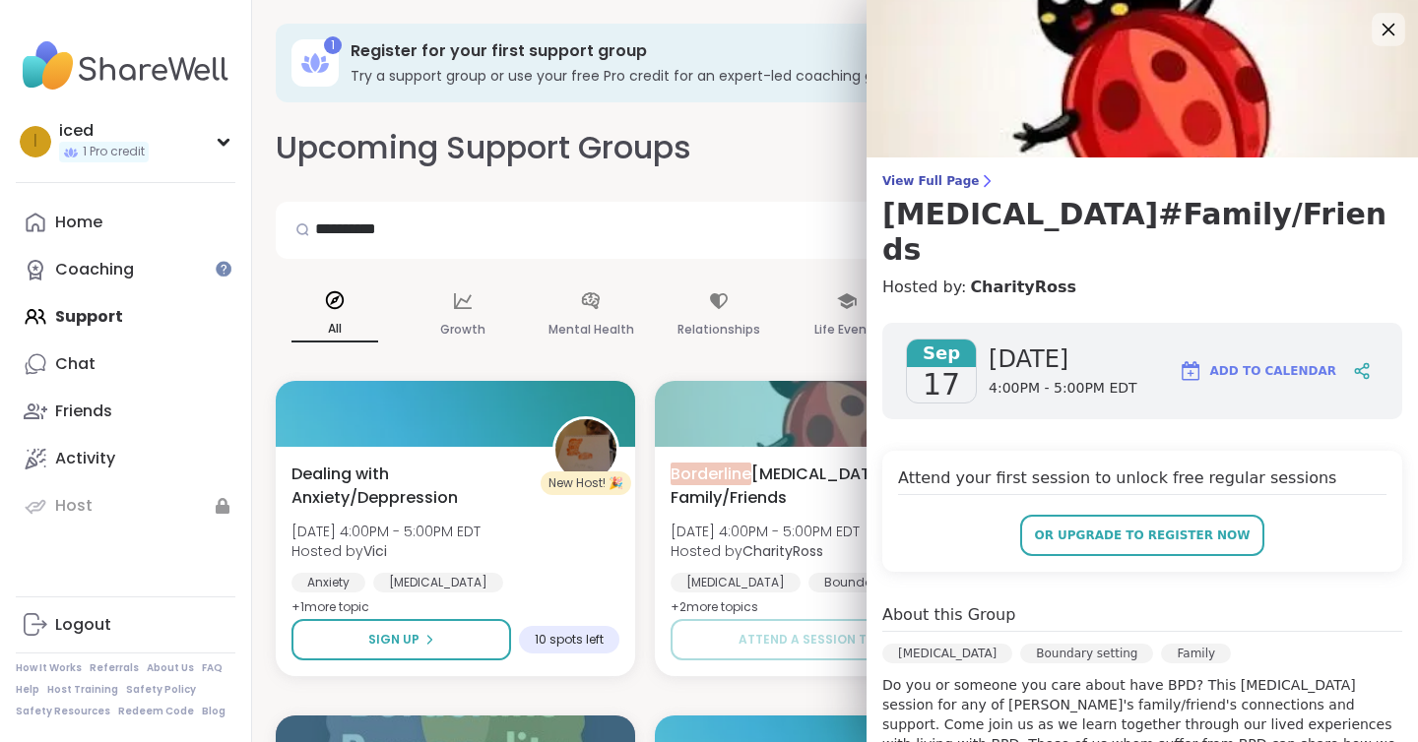
click at [1387, 26] on icon at bounding box center [1388, 29] width 25 height 25
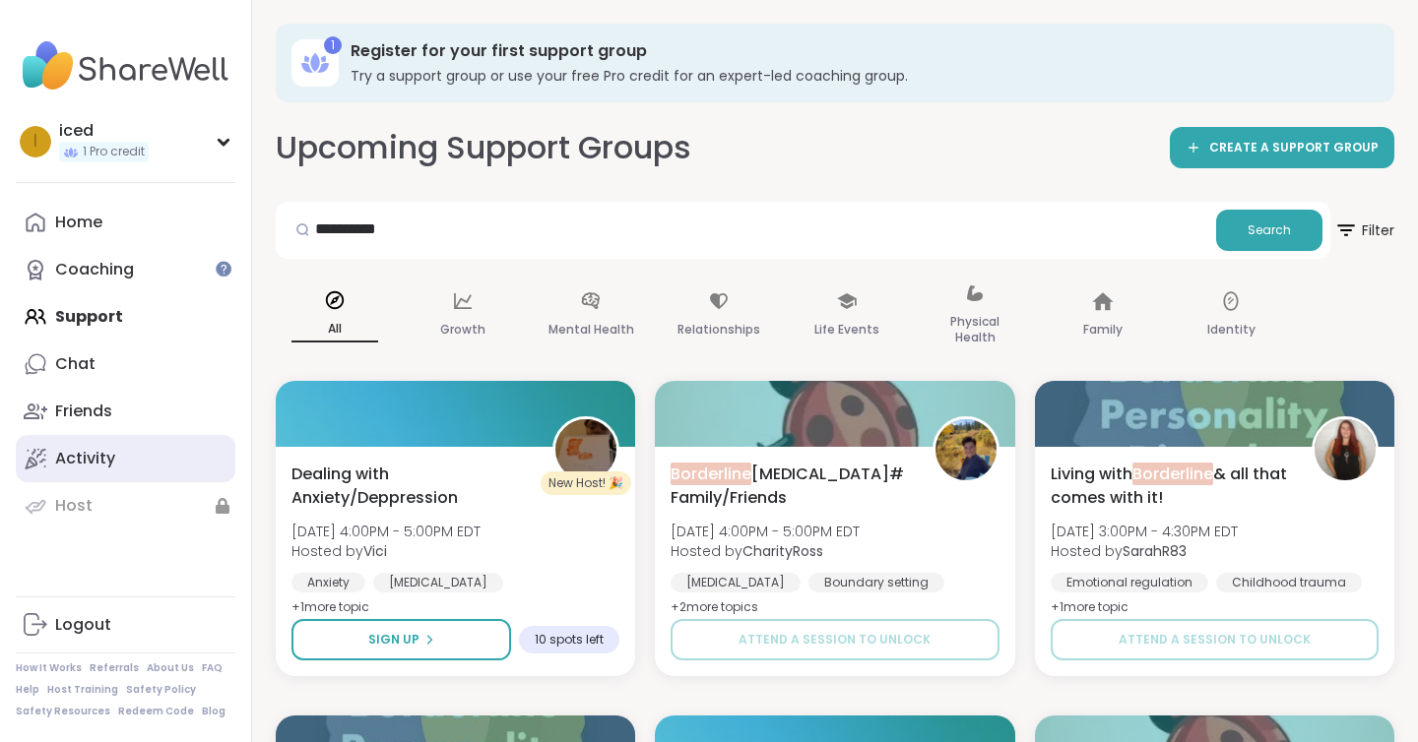
click at [126, 465] on link "Activity" at bounding box center [126, 458] width 220 height 47
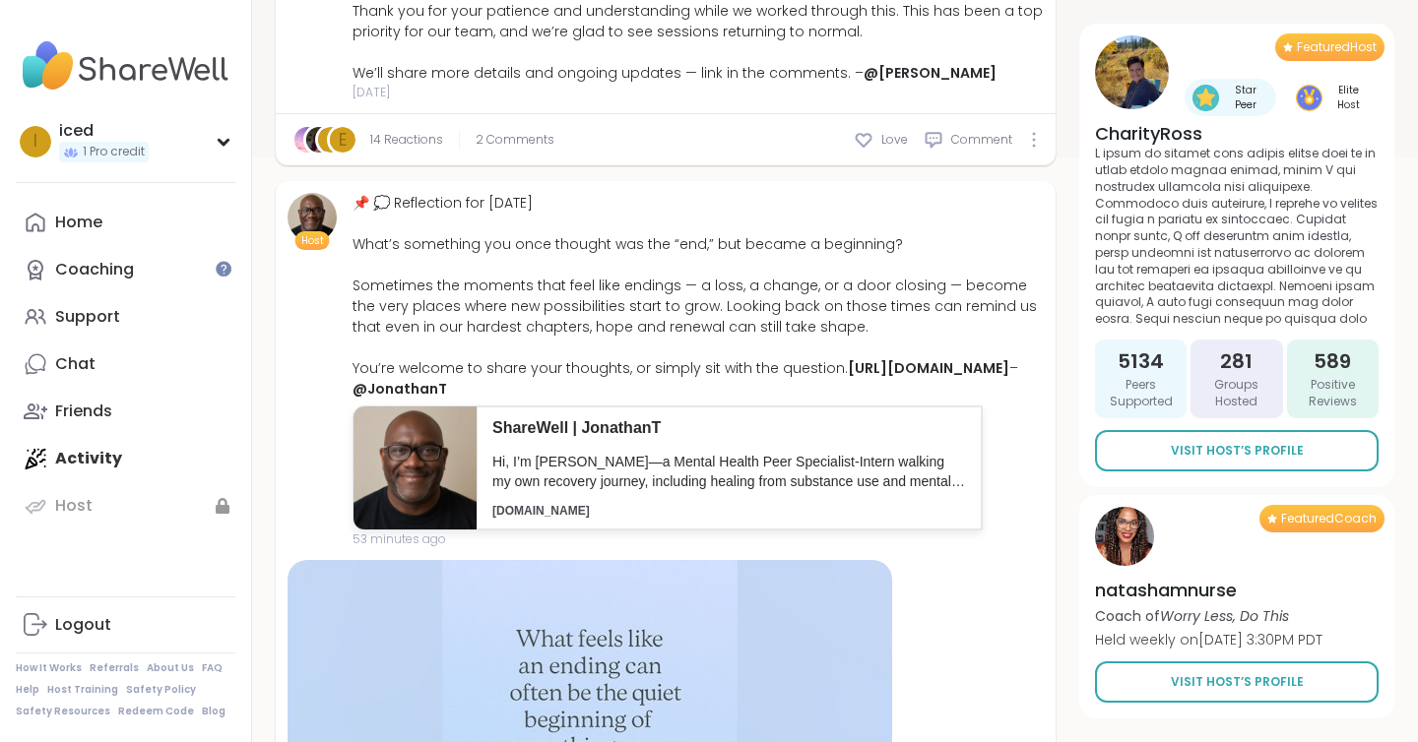
scroll to position [685, 0]
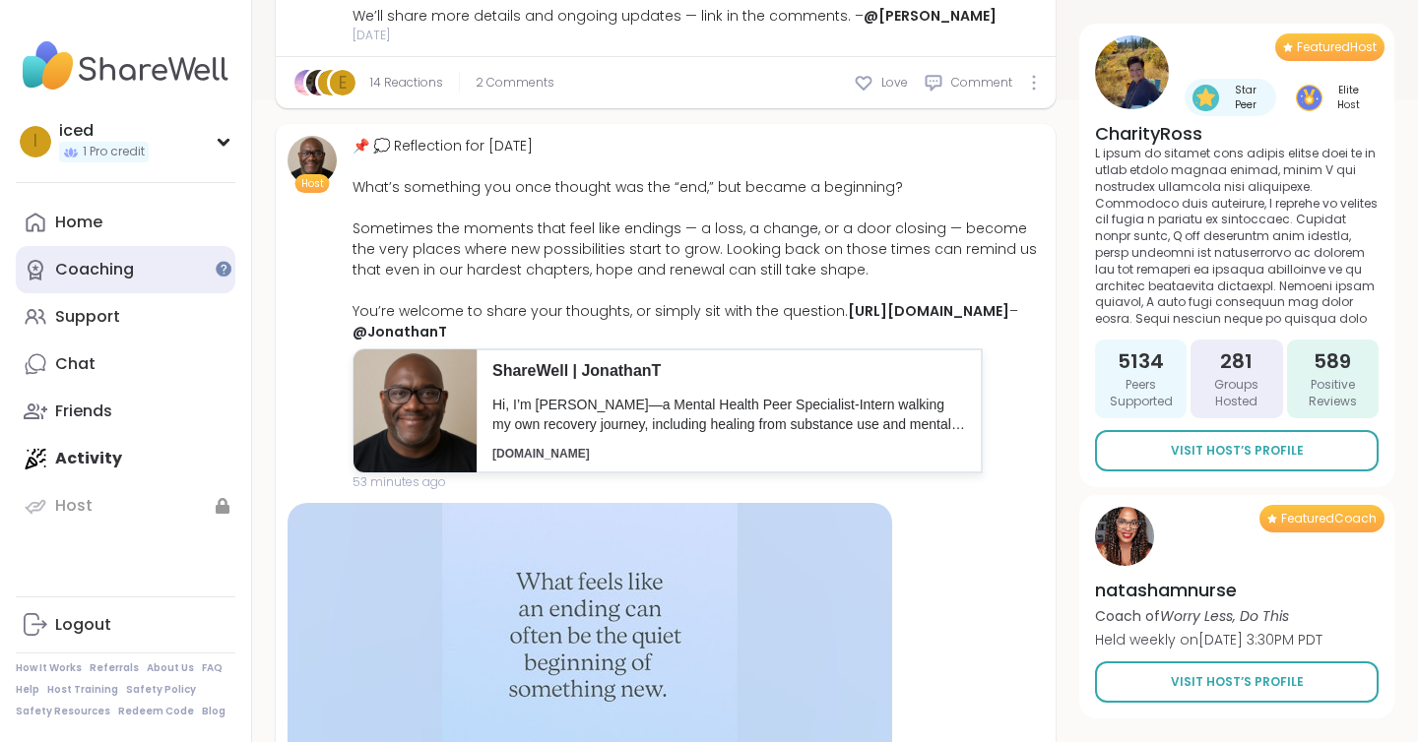
click at [100, 260] on div "Coaching" at bounding box center [94, 270] width 79 height 22
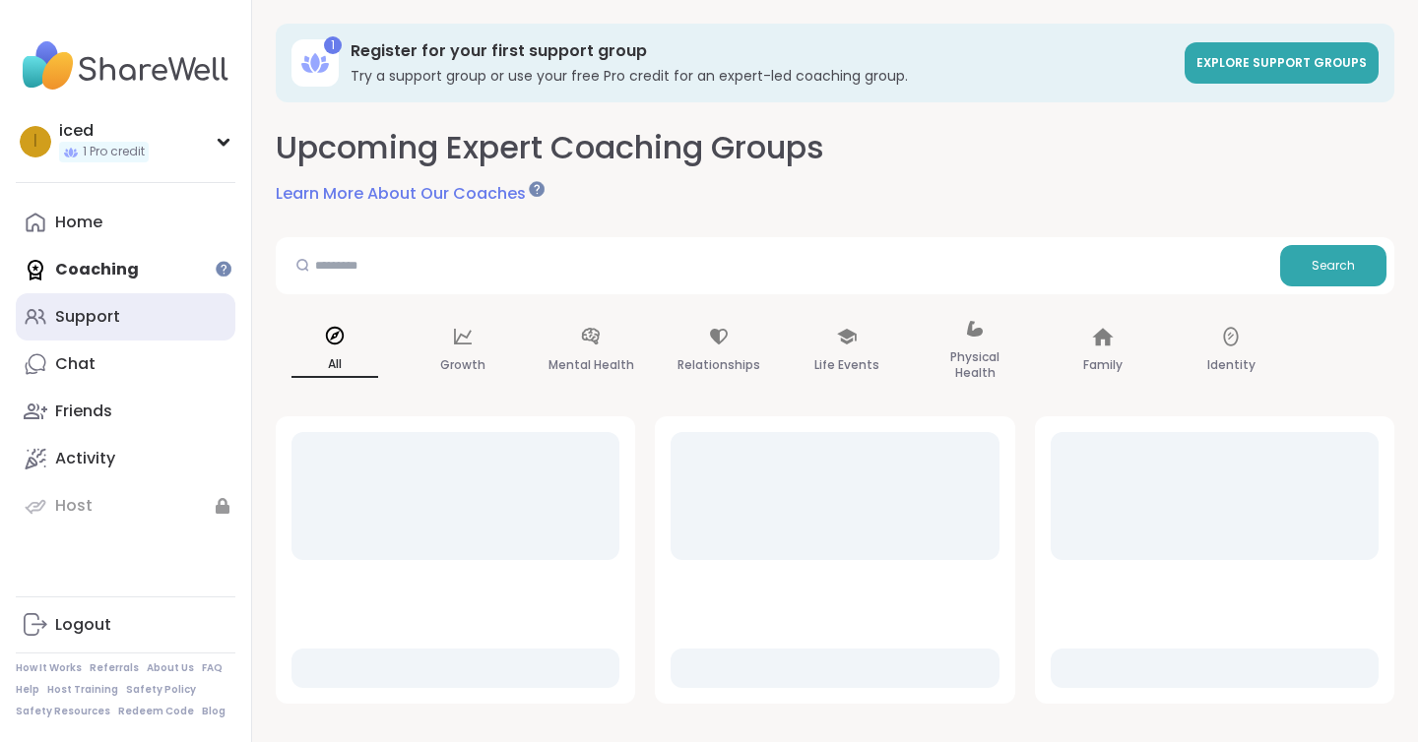
click at [100, 332] on link "Support" at bounding box center [126, 316] width 220 height 47
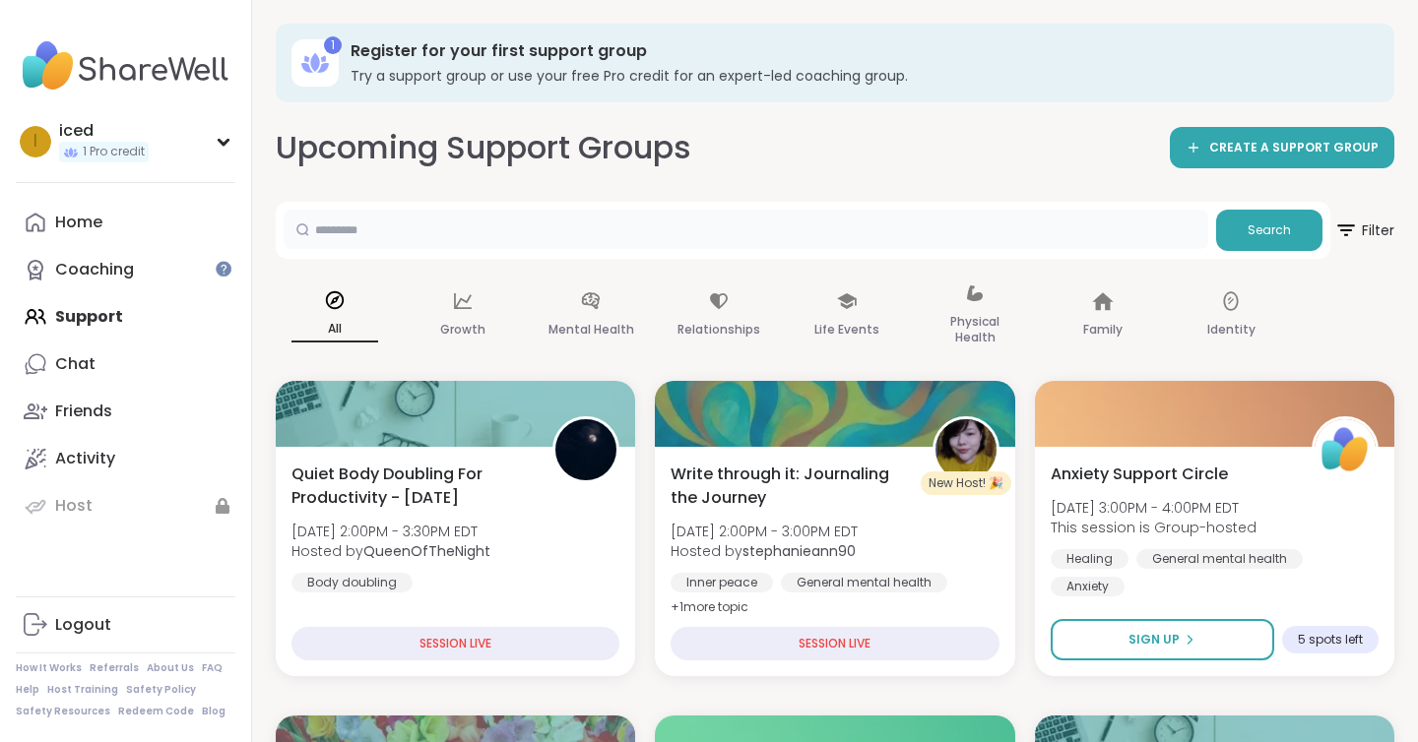
click at [752, 235] on input "text" at bounding box center [746, 229] width 925 height 39
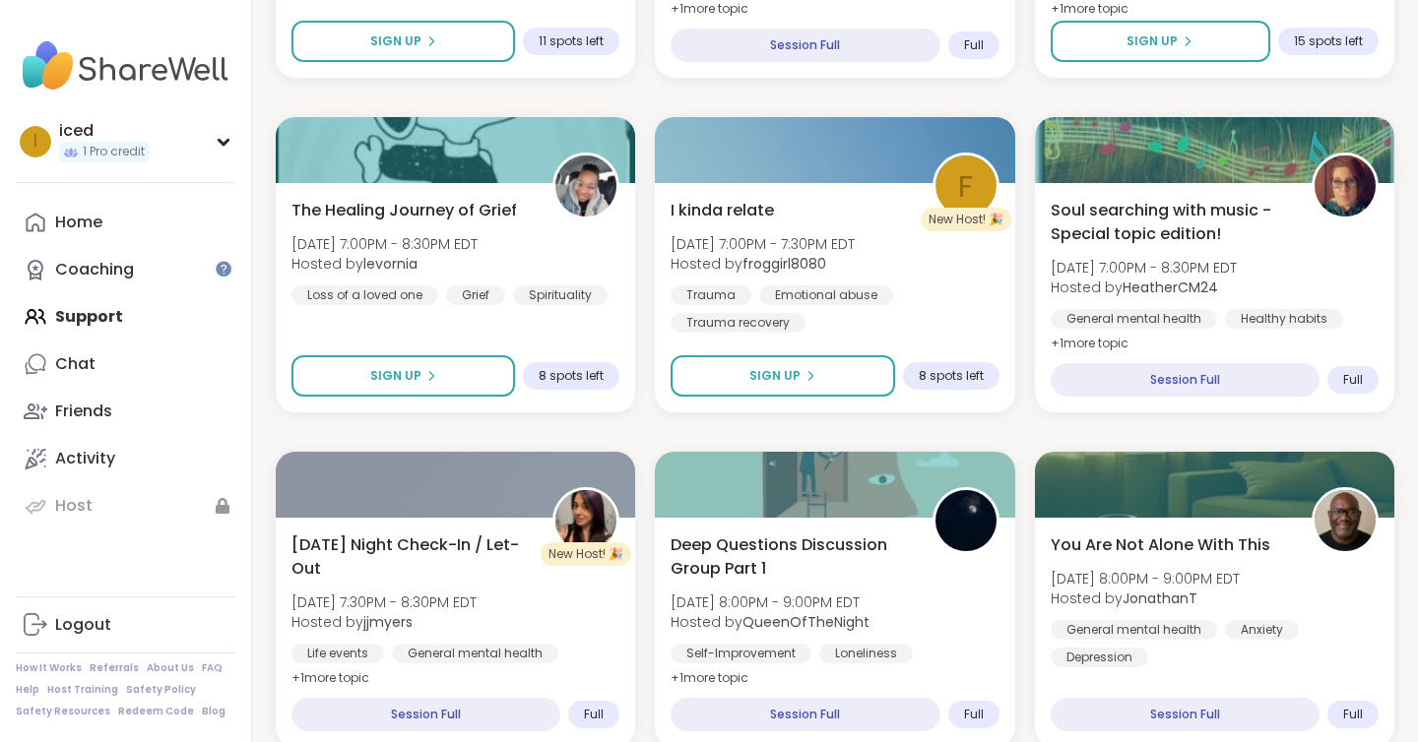
scroll to position [3046, 0]
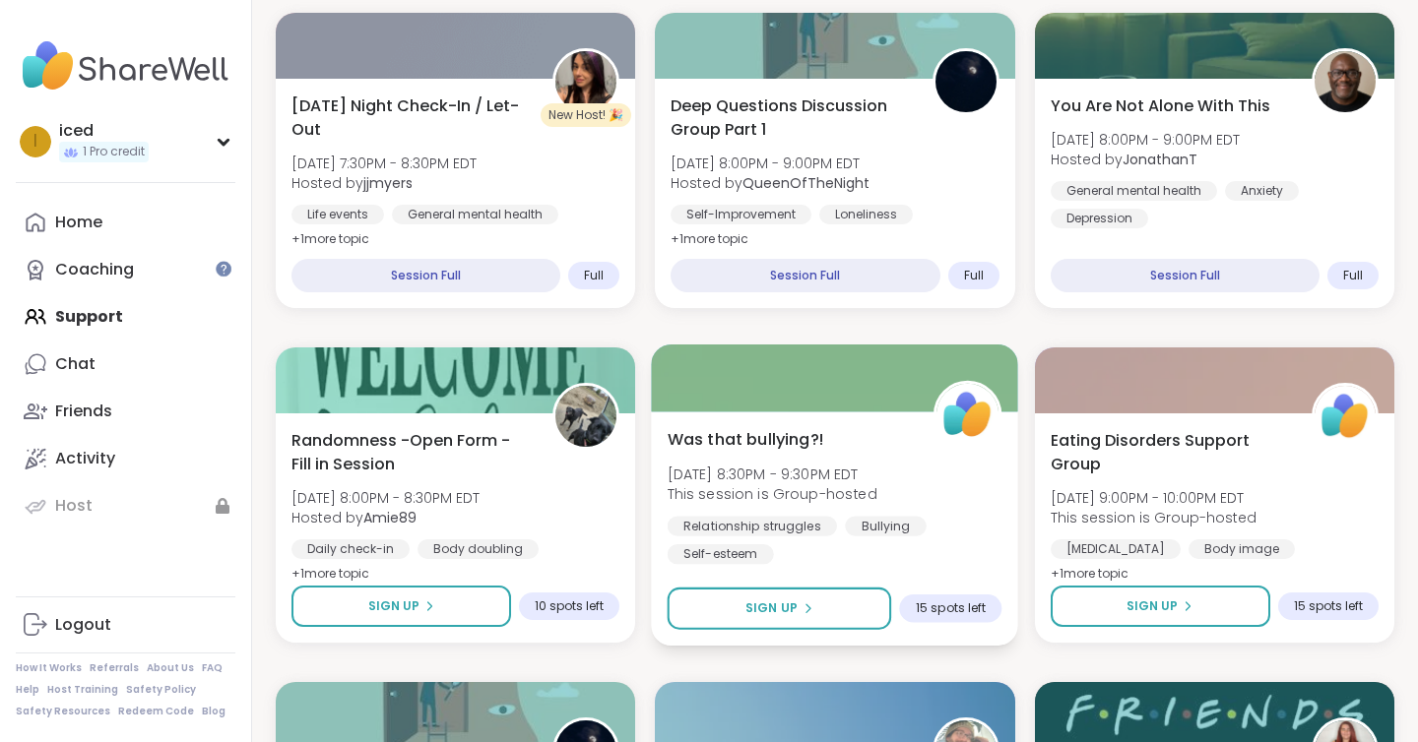
click at [728, 436] on span "Was that bullying?!" at bounding box center [746, 439] width 157 height 24
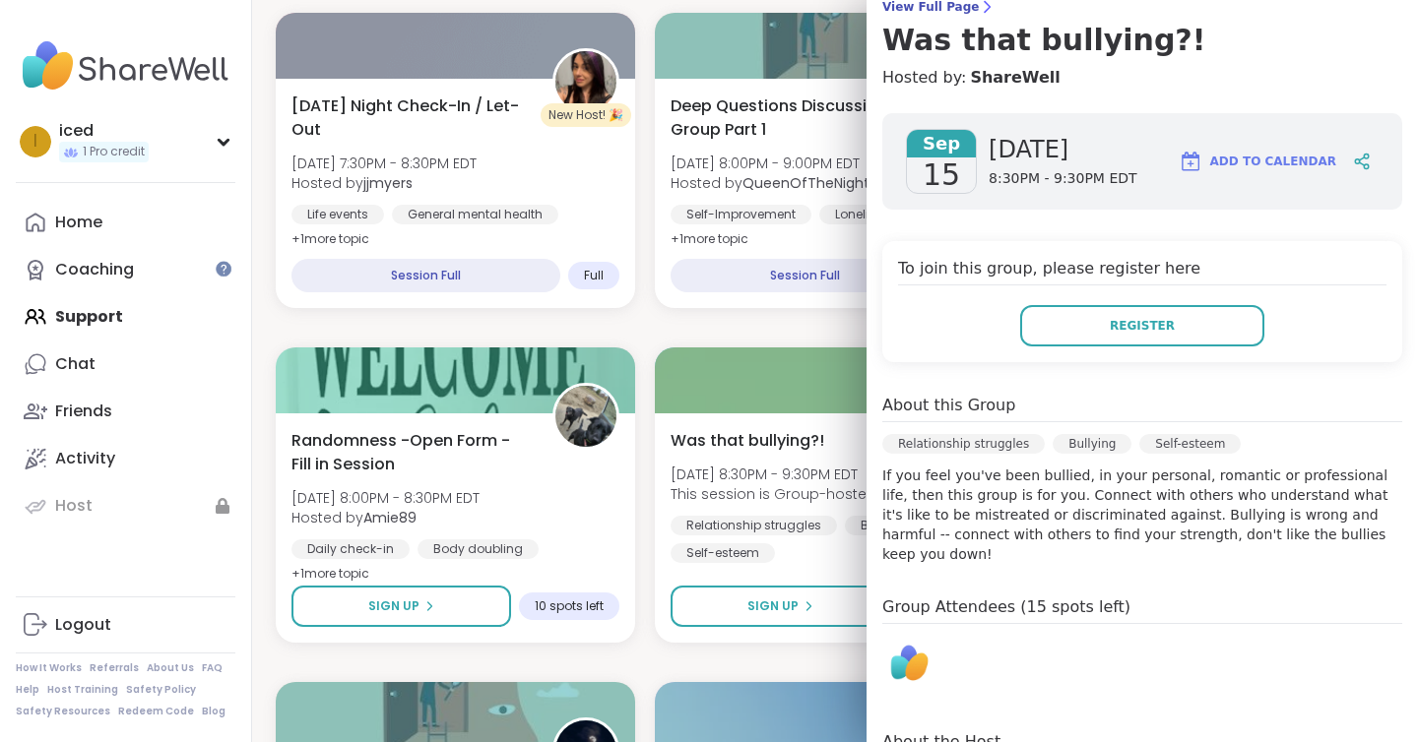
scroll to position [0, 0]
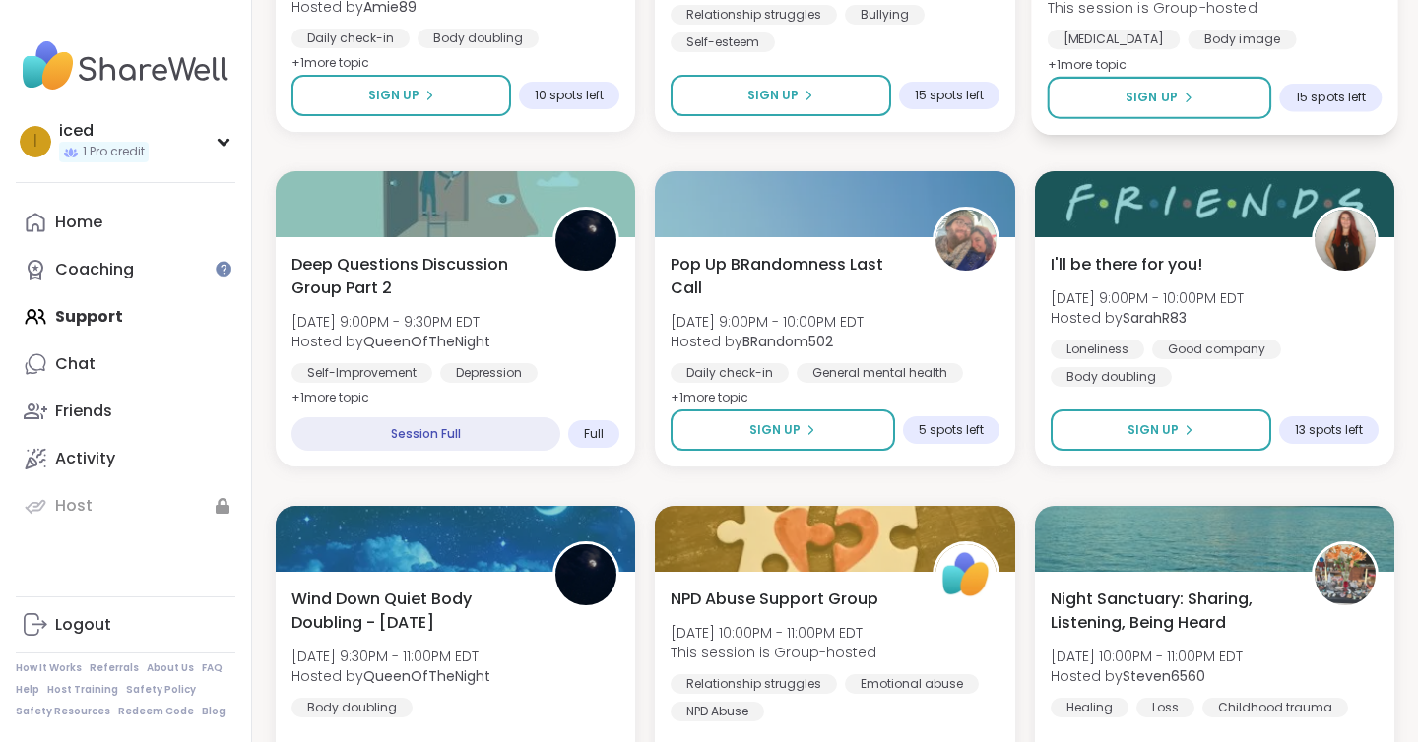
scroll to position [3346, 0]
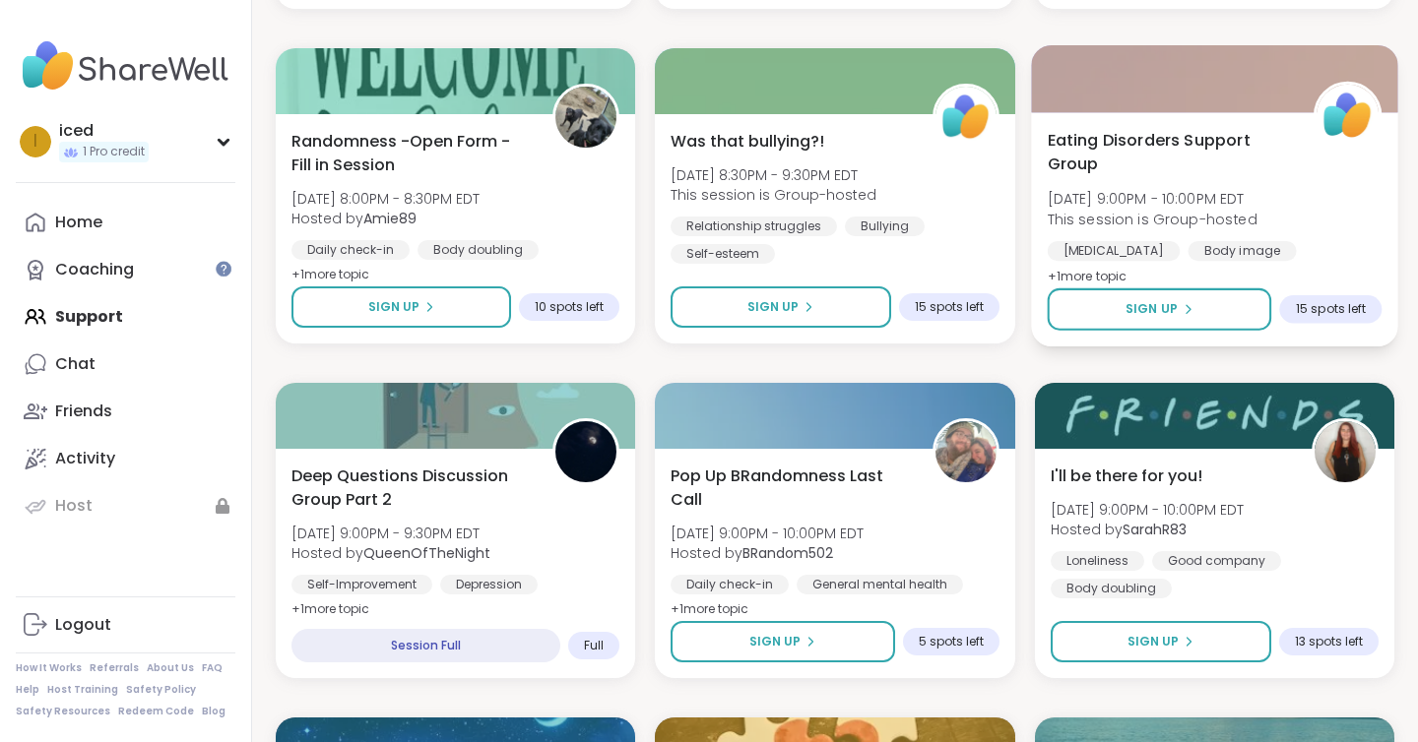
click at [1139, 189] on span "[DATE] 9:00PM - 10:00PM EDT" at bounding box center [1152, 199] width 210 height 20
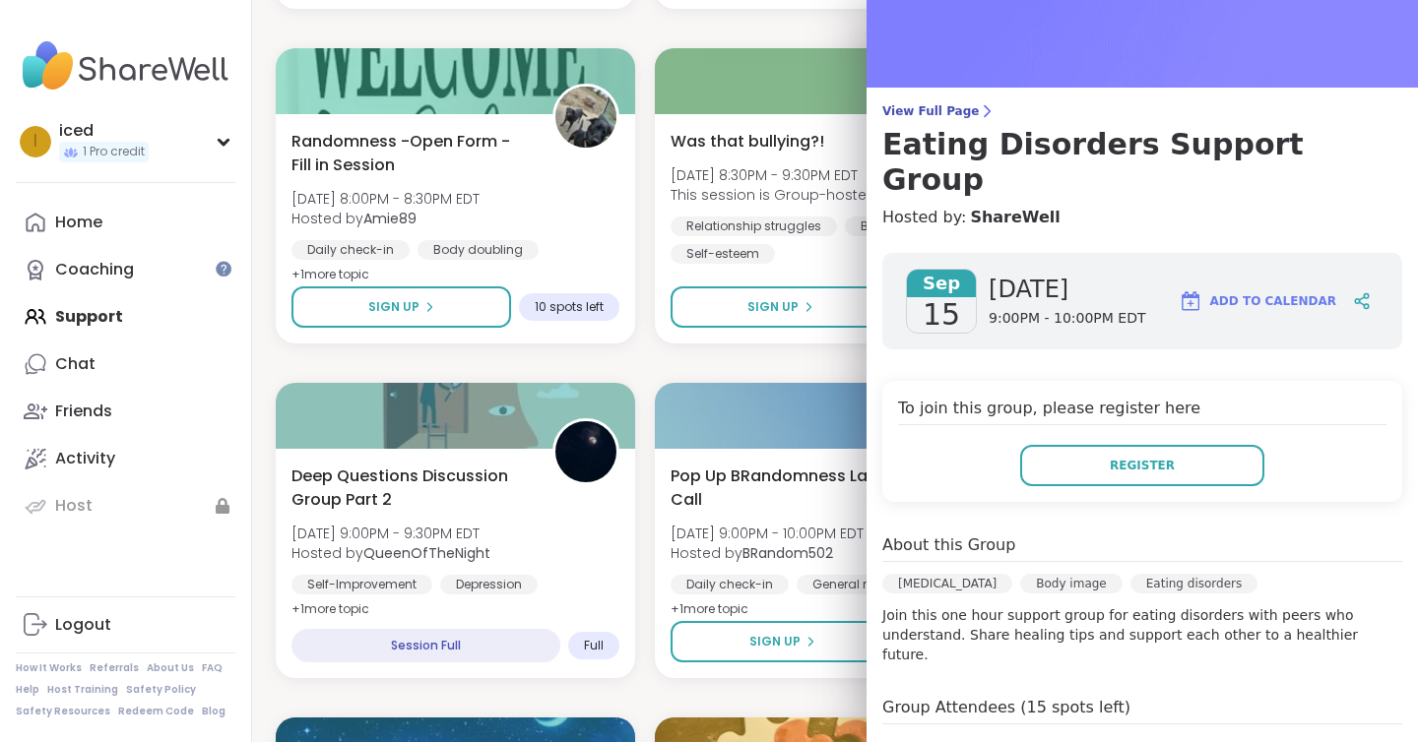
scroll to position [0, 0]
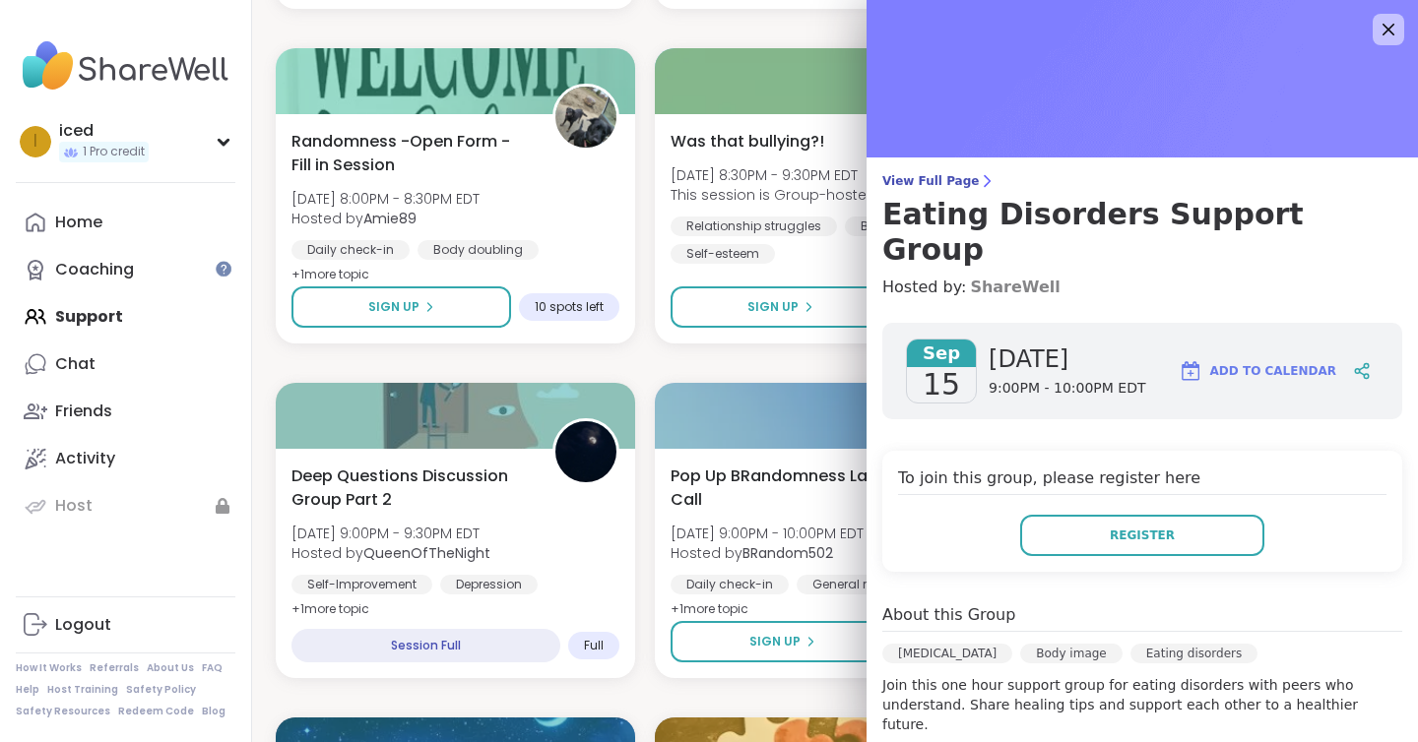
click at [992, 276] on link "ShareWell" at bounding box center [1015, 288] width 90 height 24
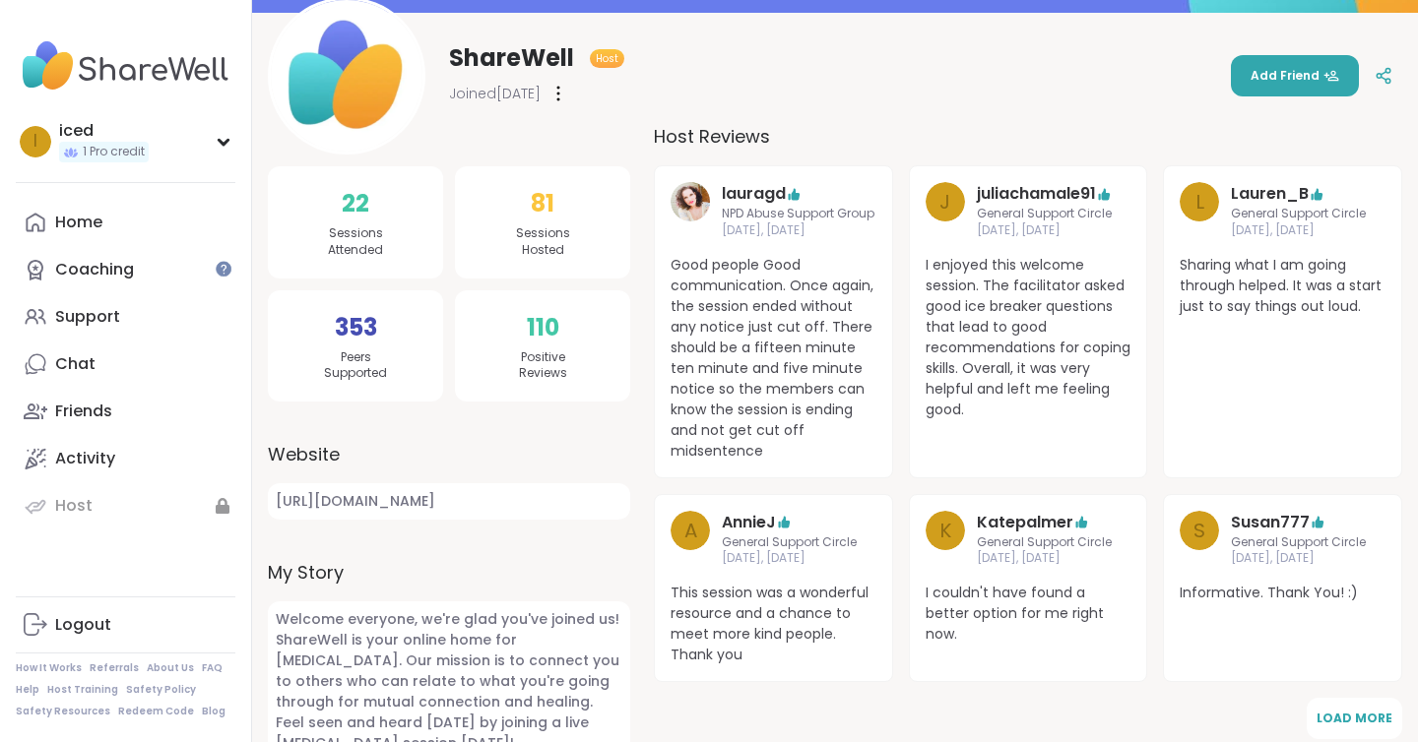
click at [369, 232] on span "Sessions Attended" at bounding box center [355, 241] width 55 height 33
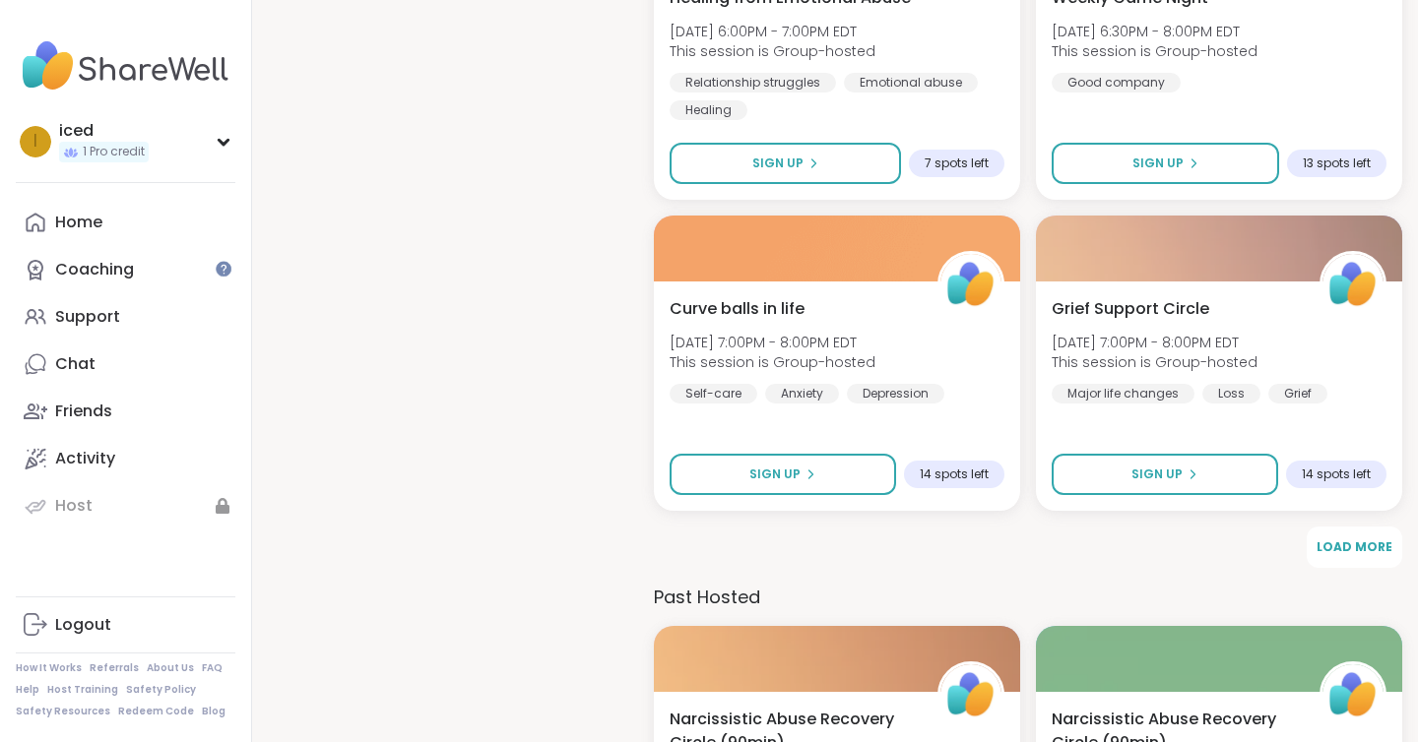
scroll to position [2374, 0]
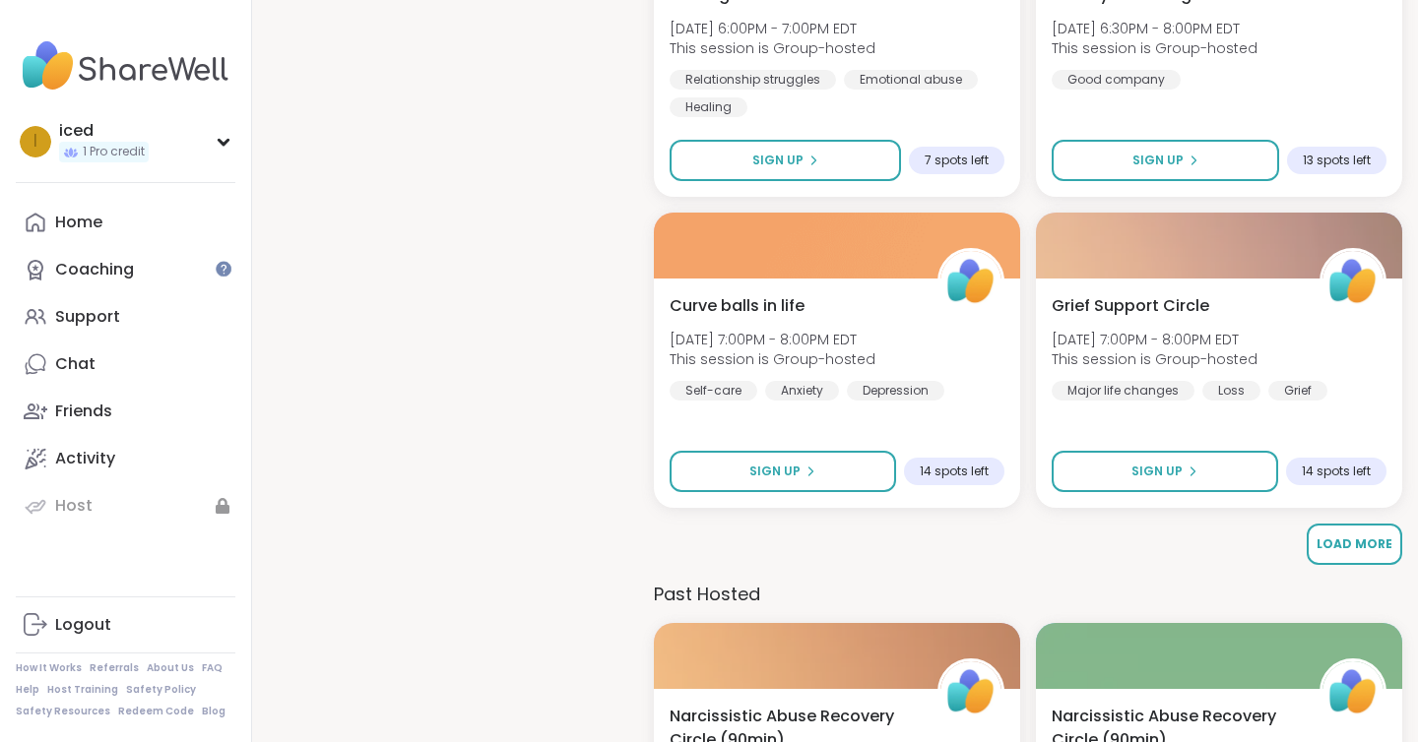
click at [1353, 544] on span "Load More" at bounding box center [1354, 544] width 76 height 17
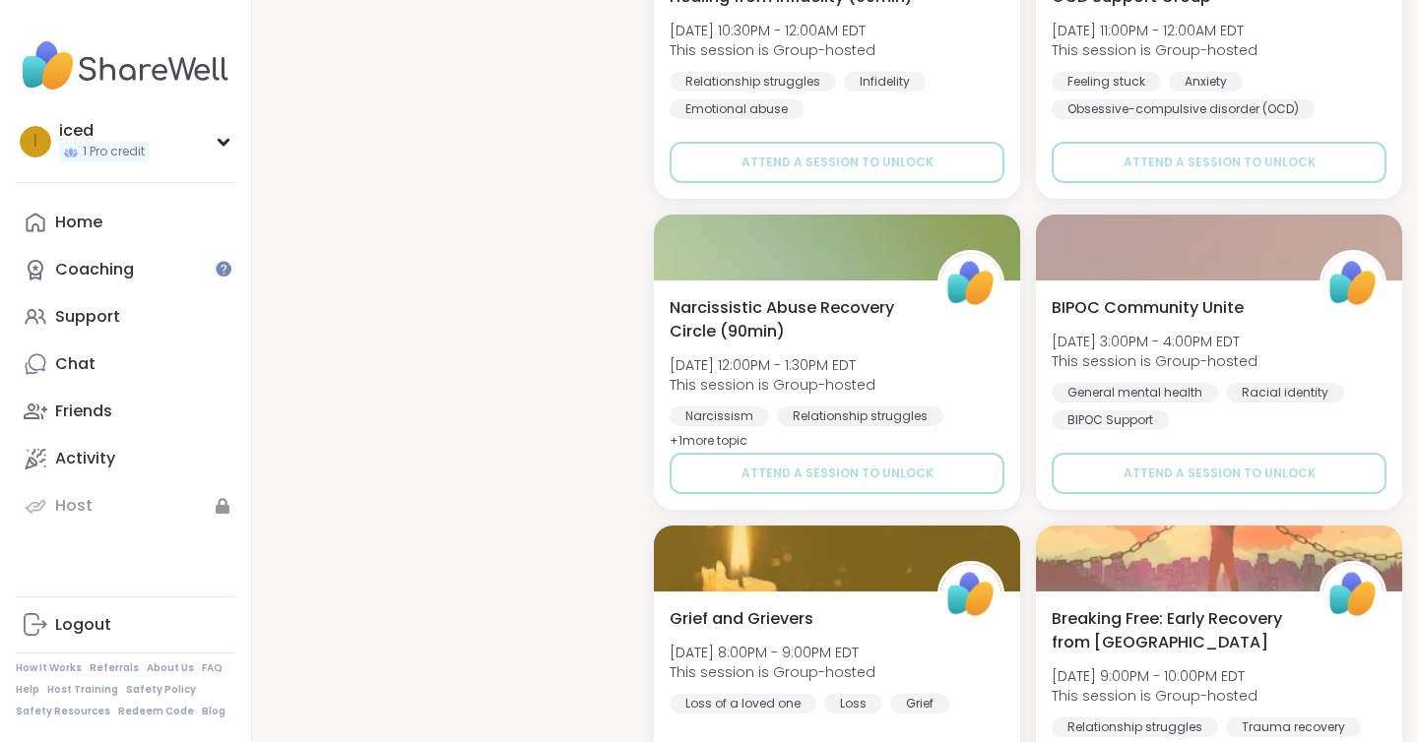
scroll to position [4277, 0]
